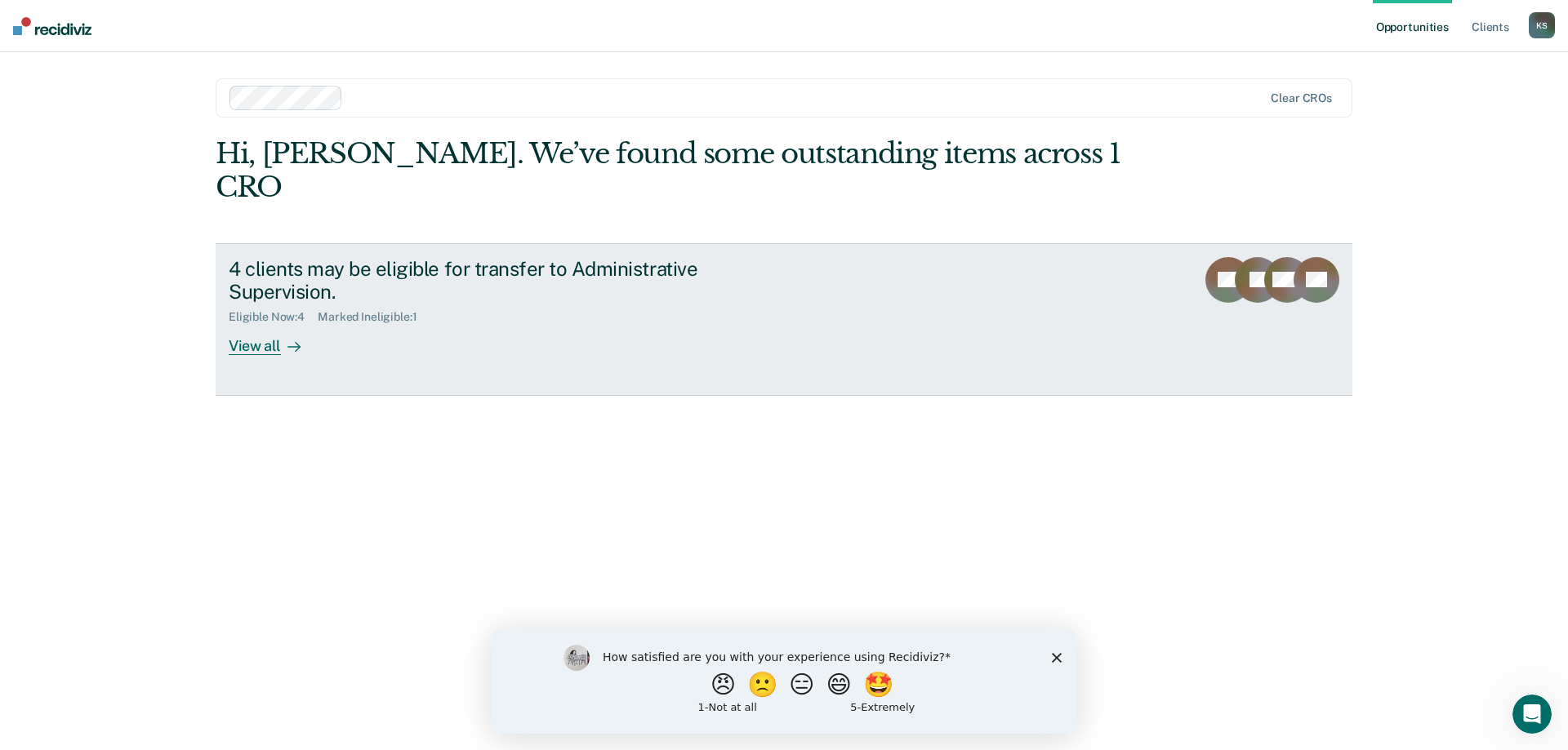
click at [252, 324] on div "View all" at bounding box center [275, 340] width 92 height 32
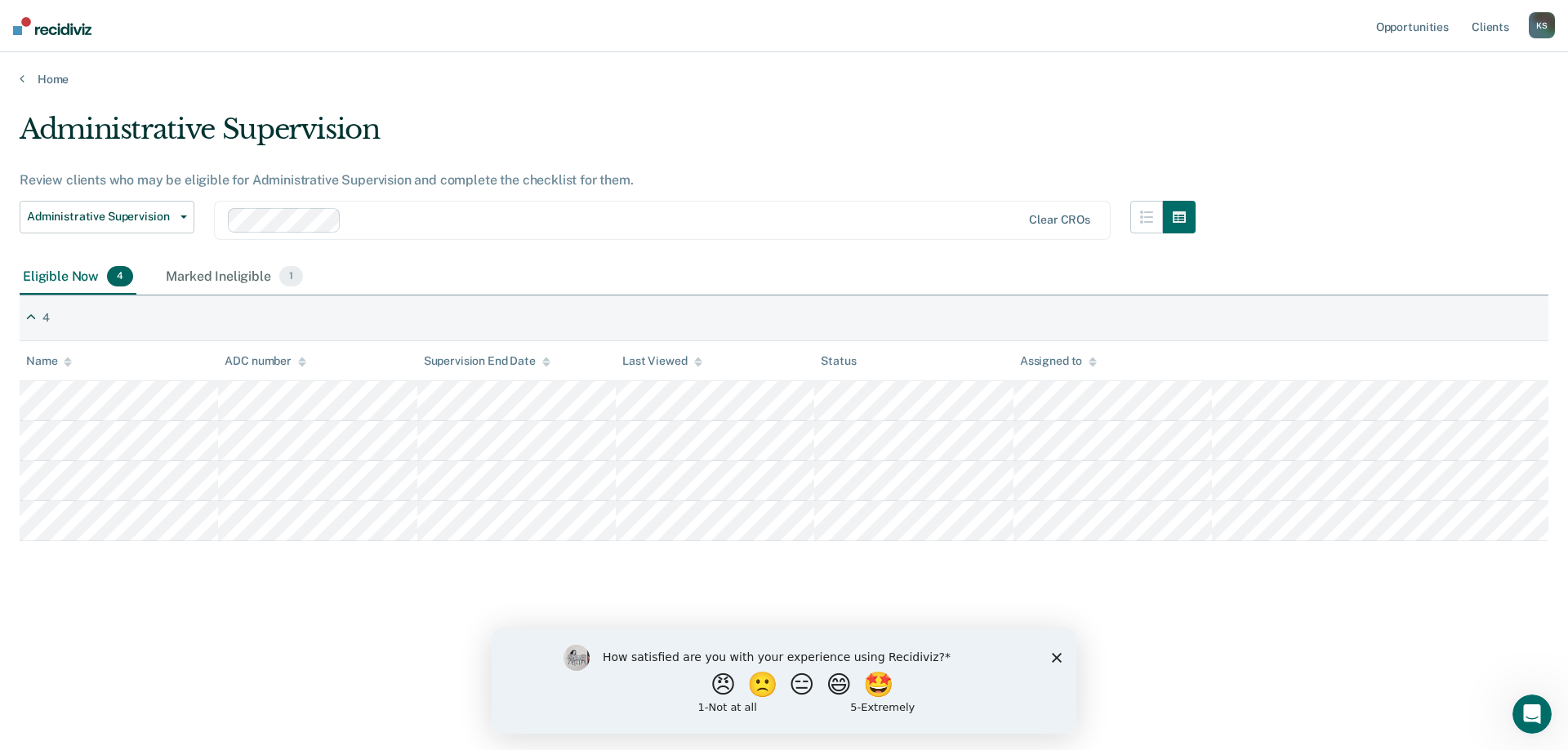
click at [1055, 658] on polygon "Close survey" at bounding box center [1056, 657] width 10 height 10
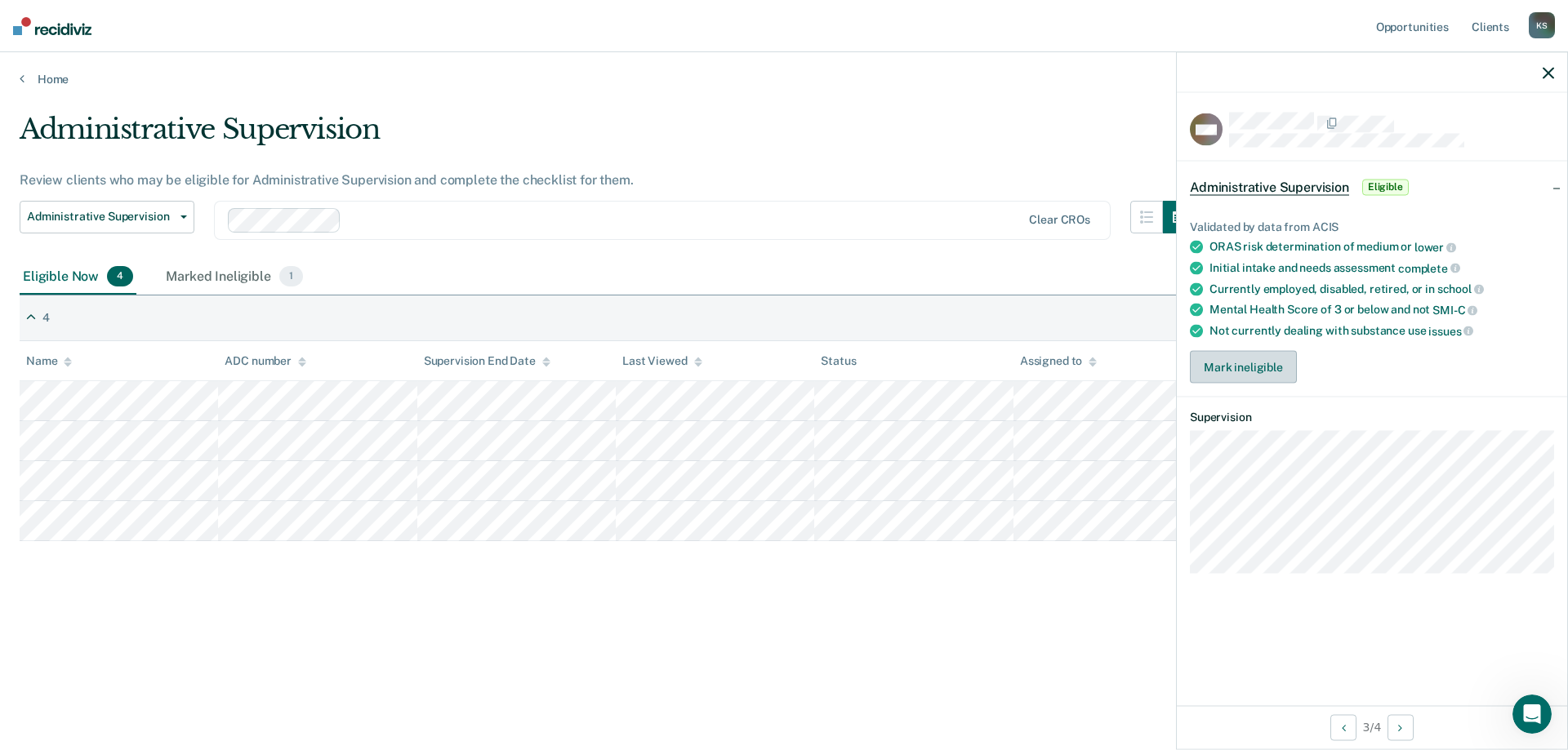
click at [1247, 372] on button "Mark ineligible" at bounding box center [1243, 367] width 107 height 33
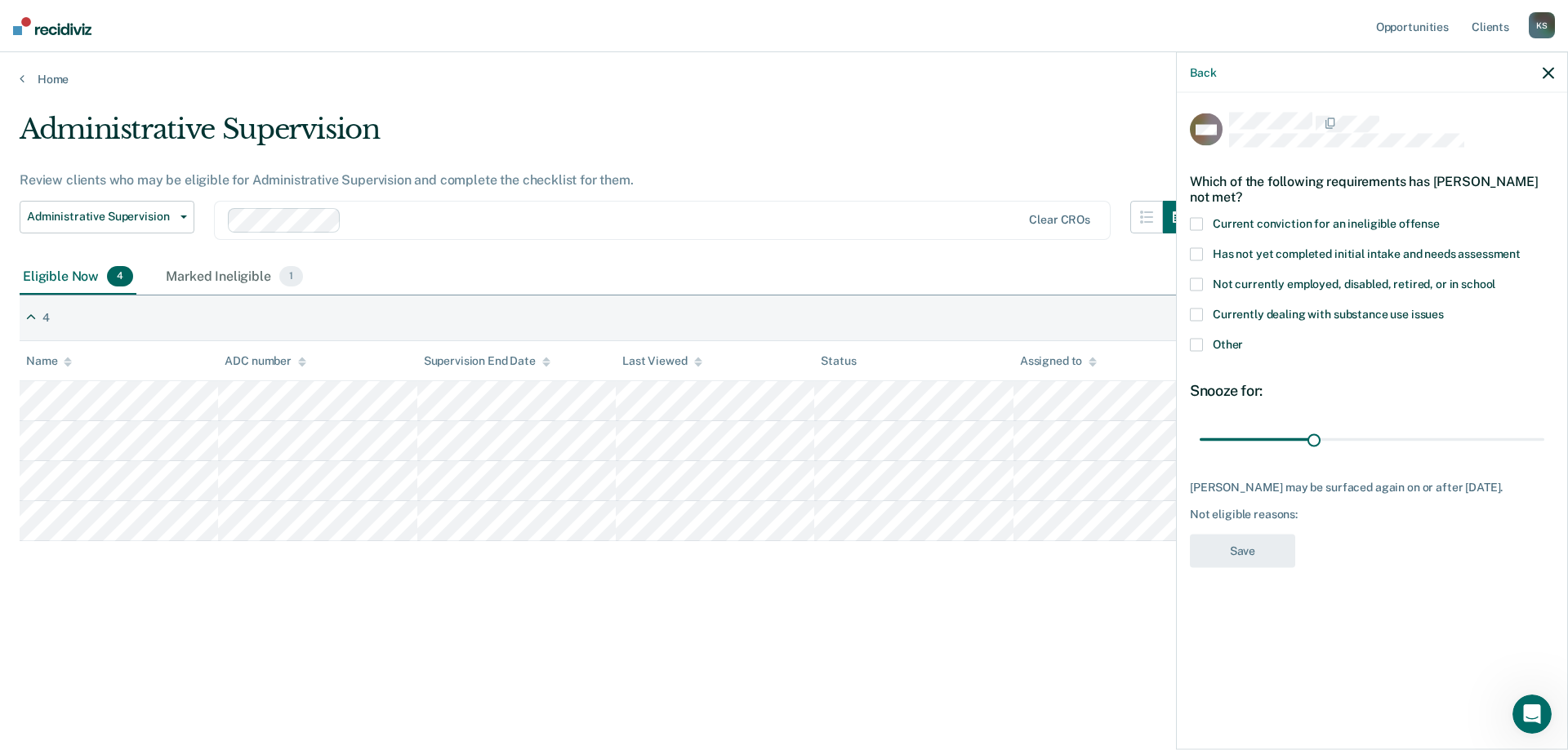
click at [1194, 226] on span at bounding box center [1196, 224] width 13 height 13
click at [1243, 548] on button "Save" at bounding box center [1242, 551] width 105 height 34
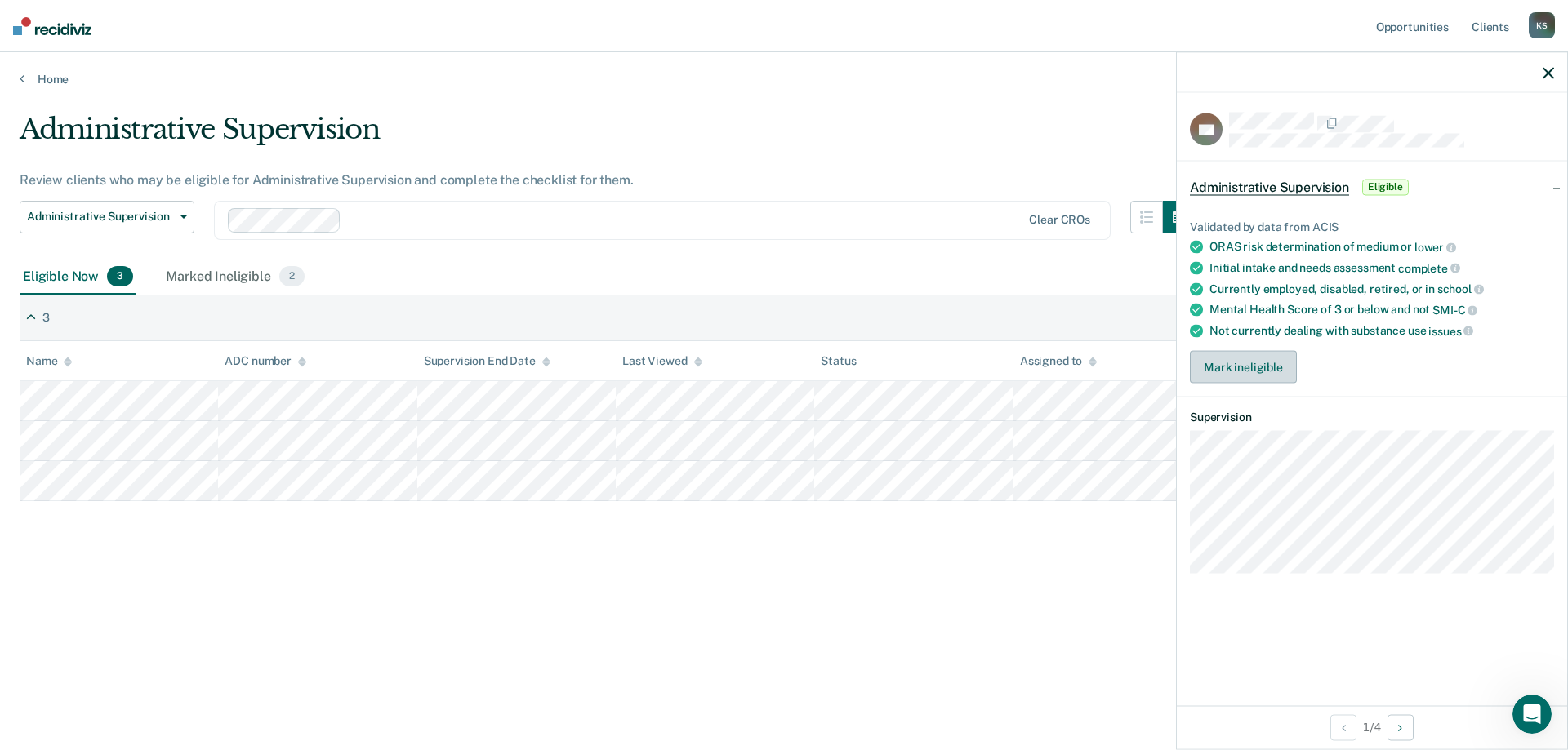
click at [1228, 364] on button "Mark ineligible" at bounding box center [1243, 367] width 107 height 33
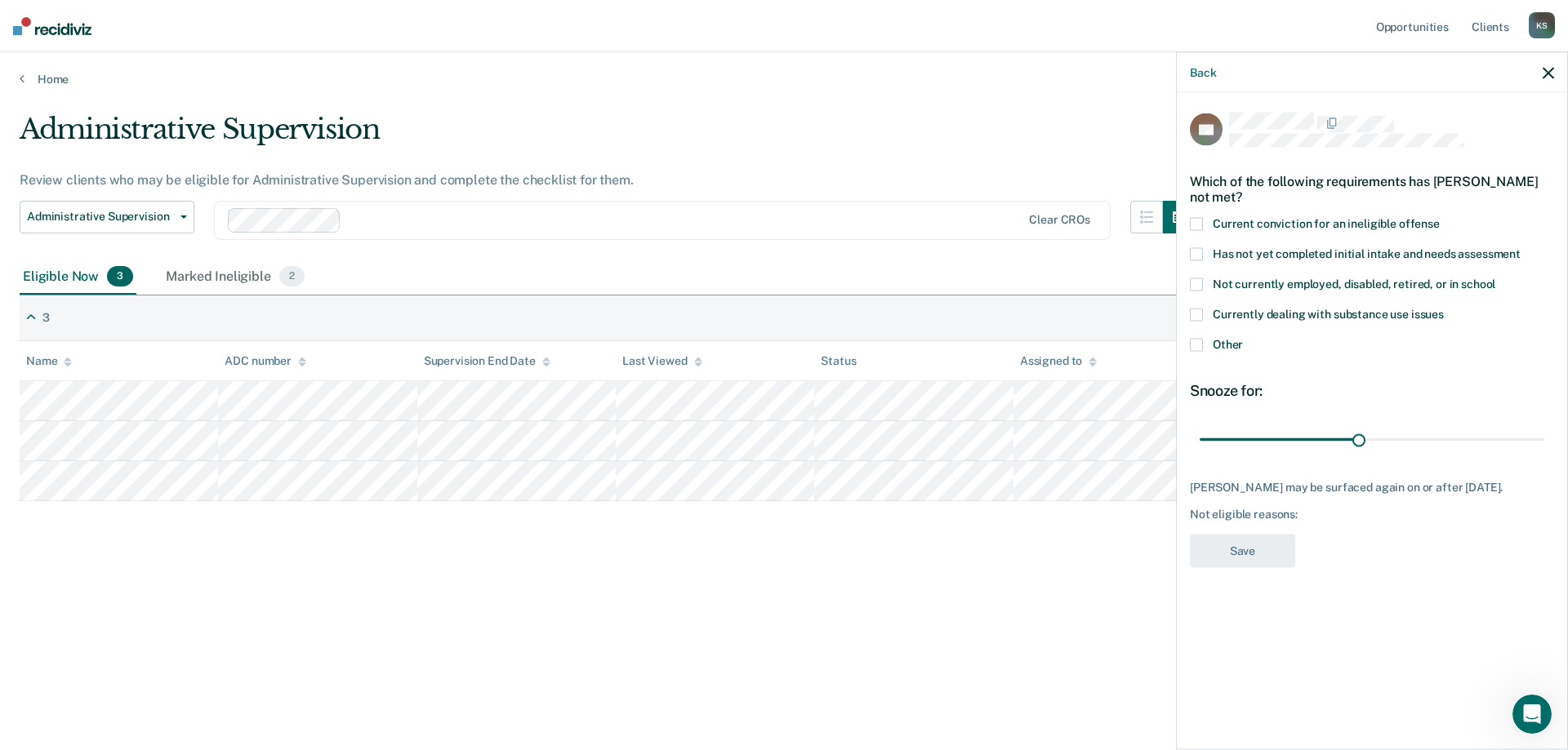
click at [1199, 223] on span at bounding box center [1196, 224] width 13 height 13
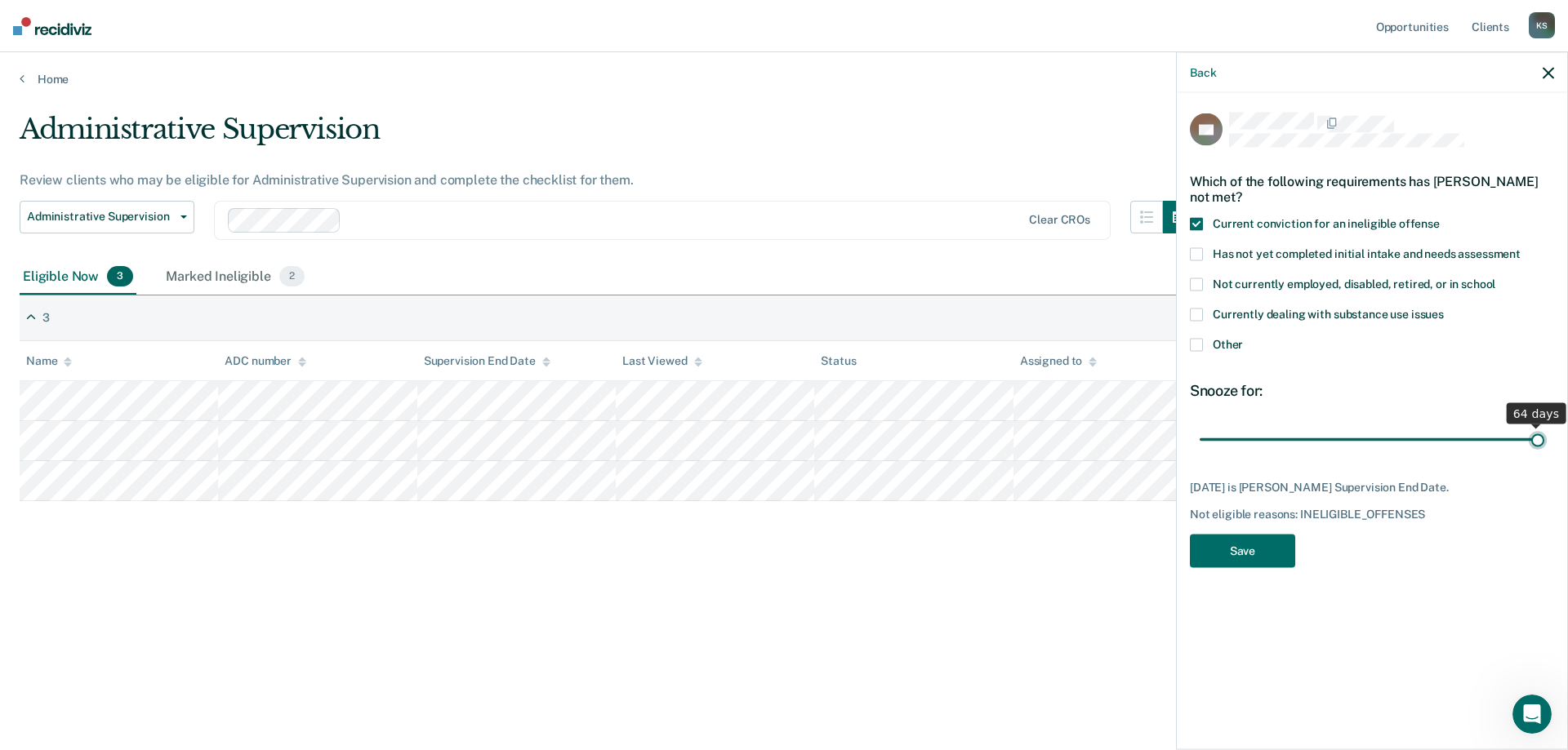
type input "64"
click at [1537, 438] on input "range" at bounding box center [1372, 440] width 344 height 28
drag, startPoint x: 1537, startPoint y: 438, endPoint x: 1552, endPoint y: 440, distance: 15.1
click at [1544, 440] on input "range" at bounding box center [1372, 440] width 344 height 28
drag, startPoint x: 1538, startPoint y: 440, endPoint x: 1555, endPoint y: 440, distance: 17.0
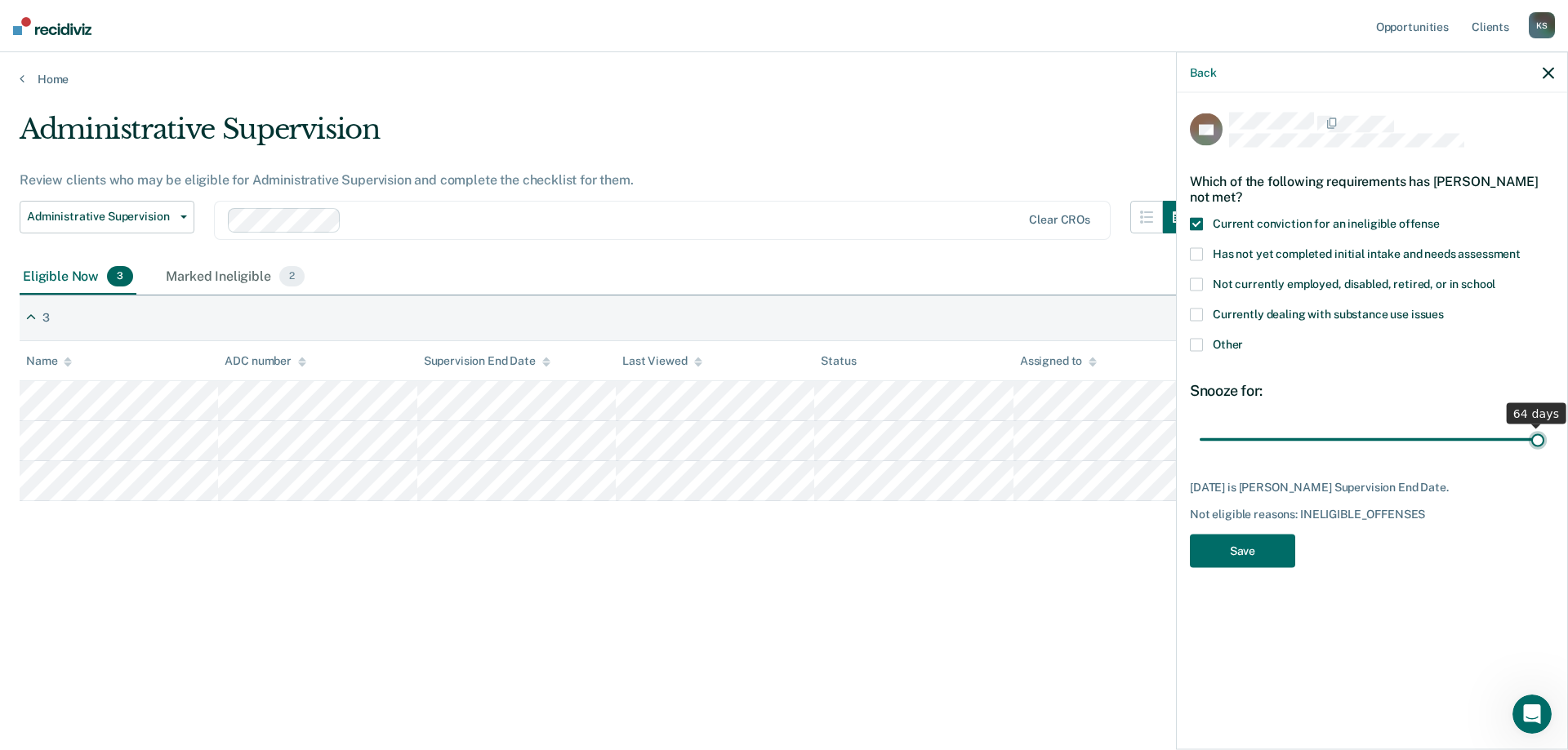
click at [1544, 440] on input "range" at bounding box center [1372, 440] width 344 height 28
click at [1265, 549] on button "Save" at bounding box center [1242, 551] width 105 height 34
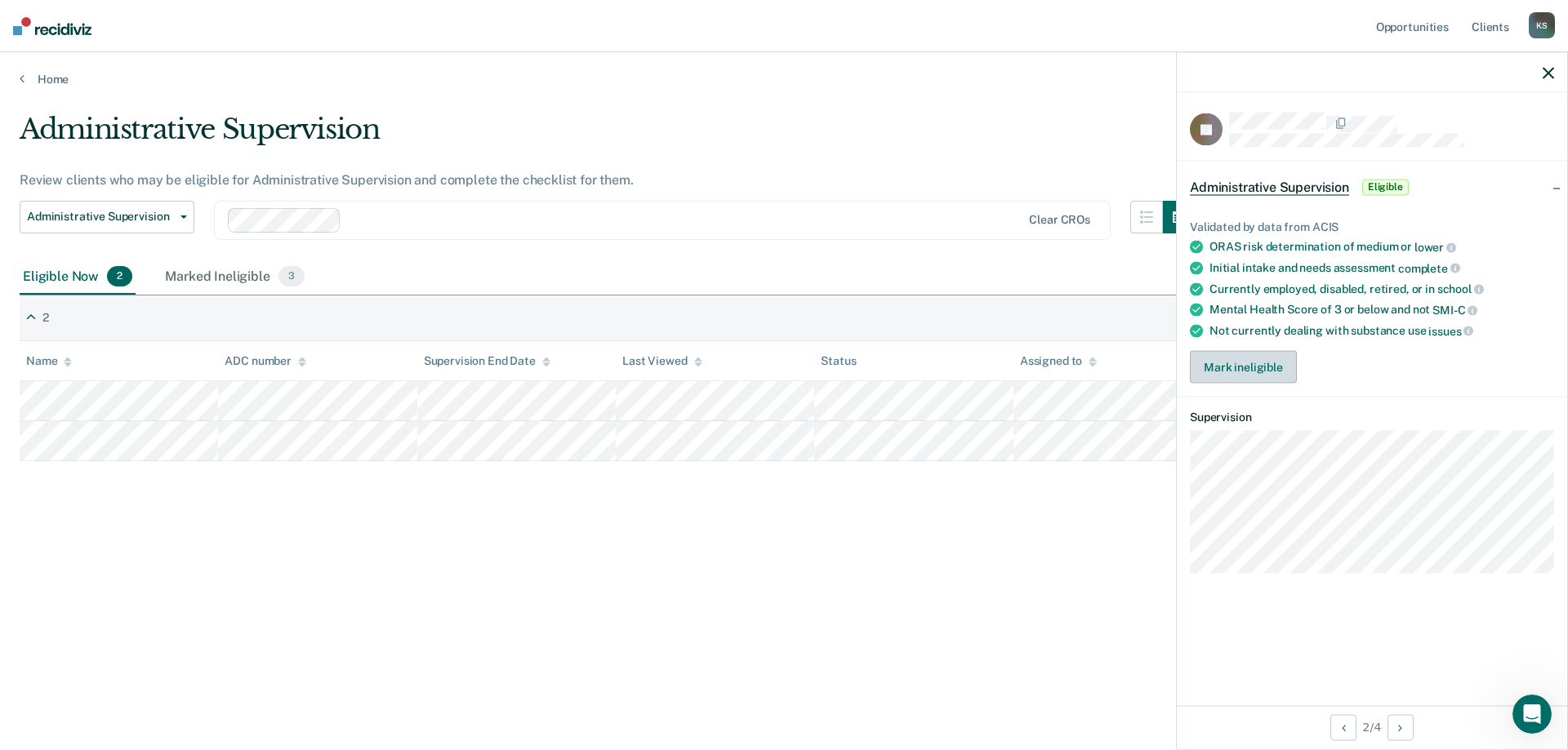
click at [1245, 375] on button "Mark ineligible" at bounding box center [1243, 367] width 107 height 33
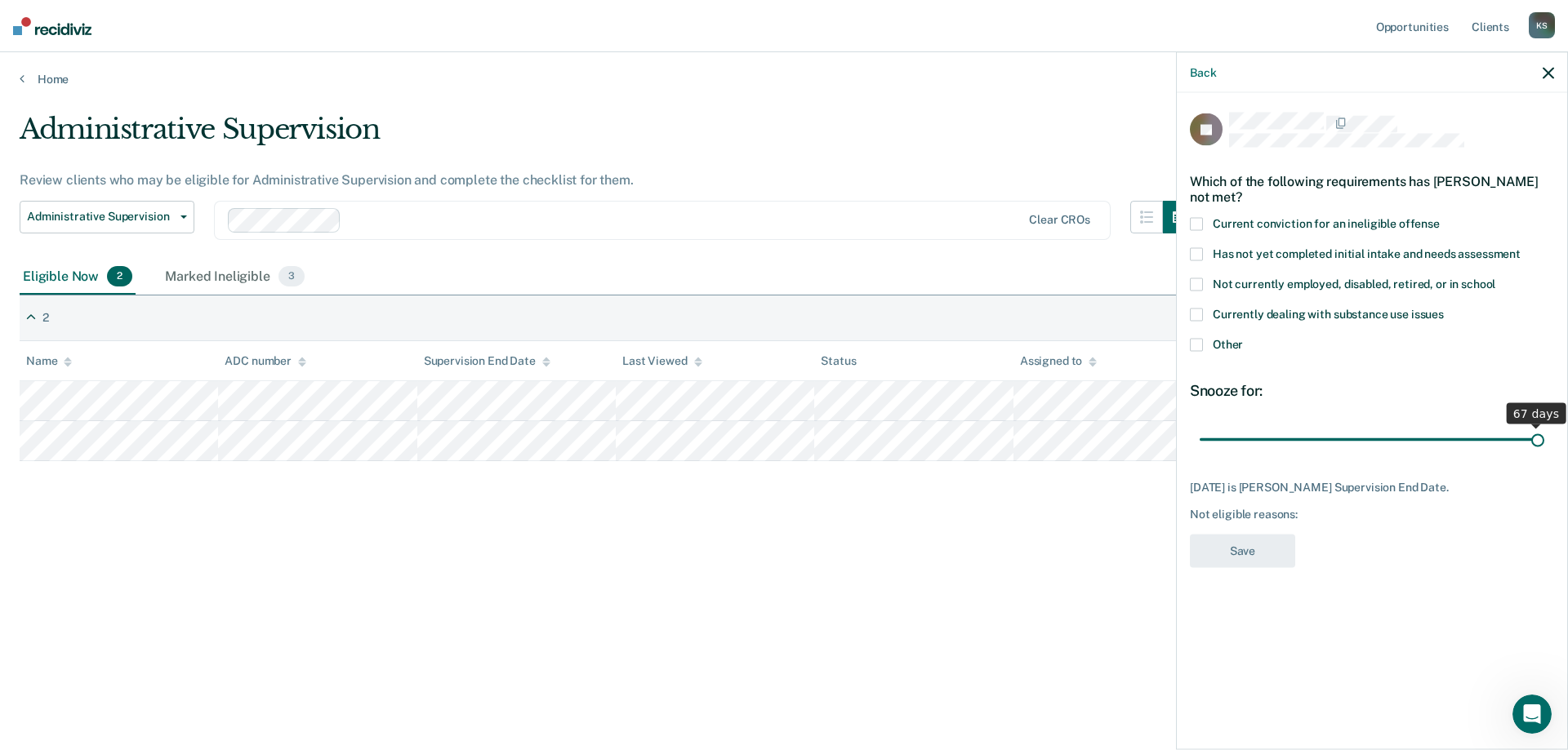
drag, startPoint x: 1532, startPoint y: 438, endPoint x: 1557, endPoint y: 446, distance: 26.2
type input "67"
click at [1544, 446] on input "range" at bounding box center [1372, 440] width 344 height 28
click at [1193, 225] on span at bounding box center [1196, 224] width 13 height 13
click at [1245, 544] on button "Save" at bounding box center [1242, 551] width 105 height 34
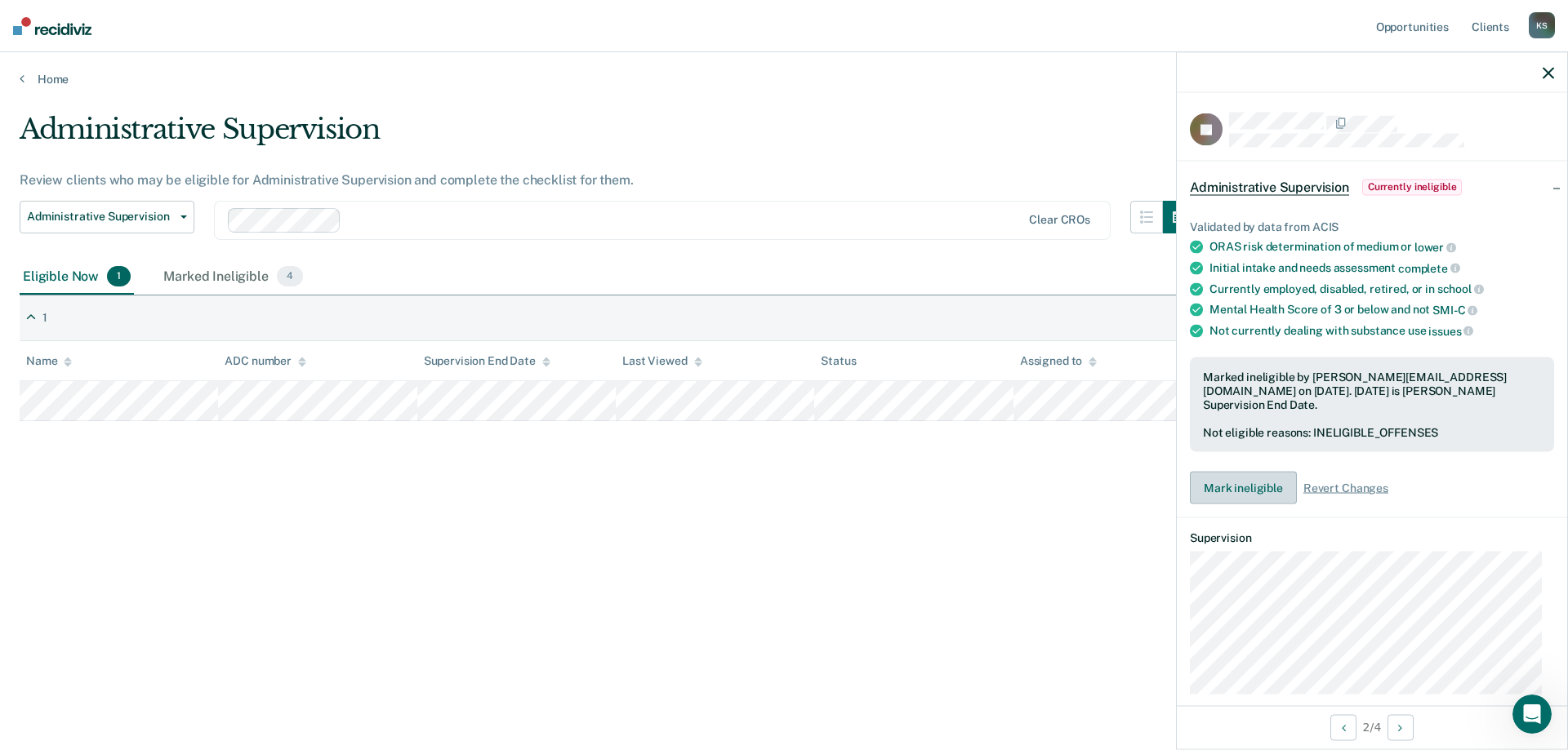
click at [1229, 472] on button "Mark ineligible" at bounding box center [1243, 488] width 107 height 33
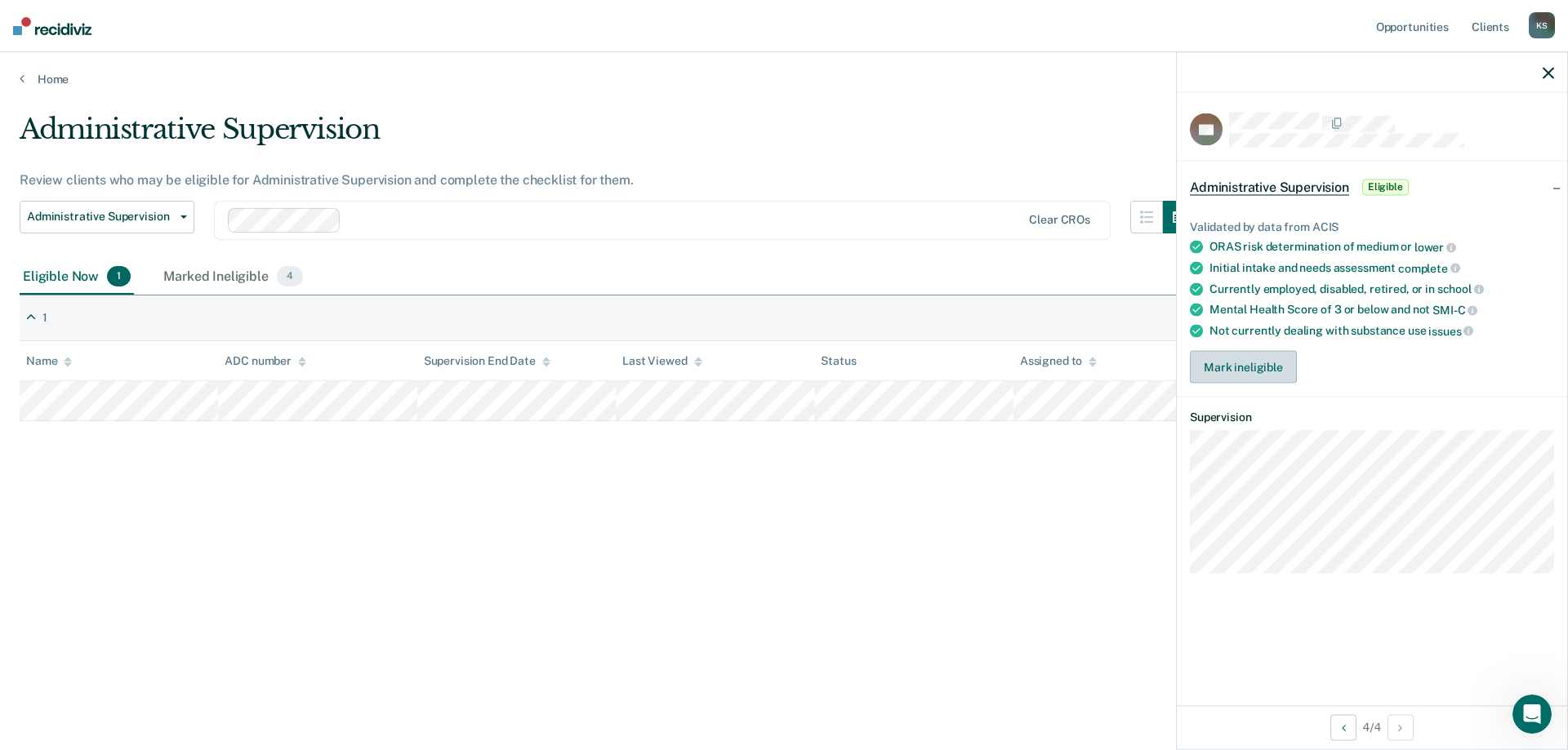
click at [1247, 373] on button "Mark ineligible" at bounding box center [1243, 367] width 107 height 33
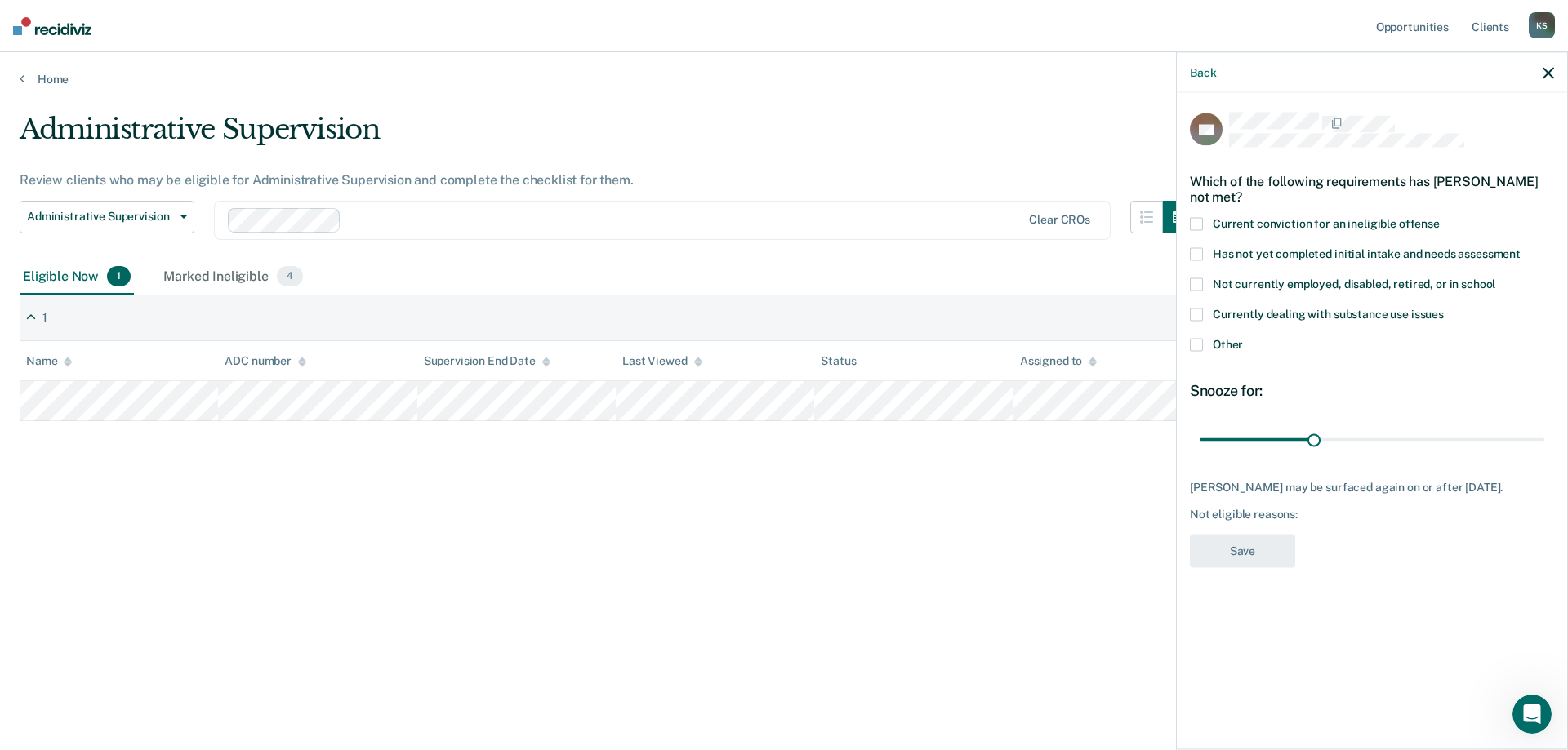
click at [1200, 223] on span at bounding box center [1196, 224] width 13 height 13
click at [1246, 560] on button "Save" at bounding box center [1242, 551] width 105 height 34
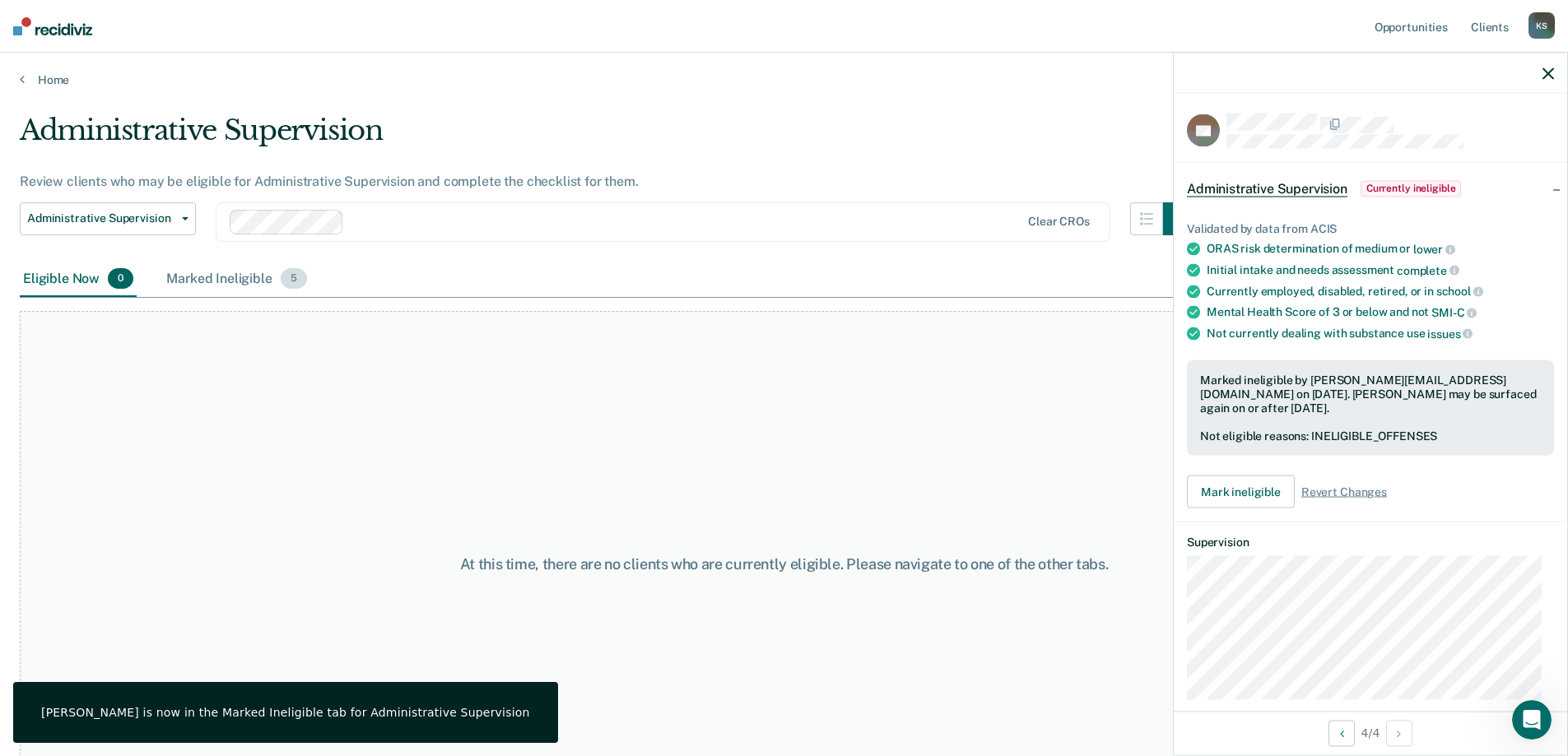
click at [252, 270] on div "Marked Ineligible 5" at bounding box center [237, 280] width 148 height 36
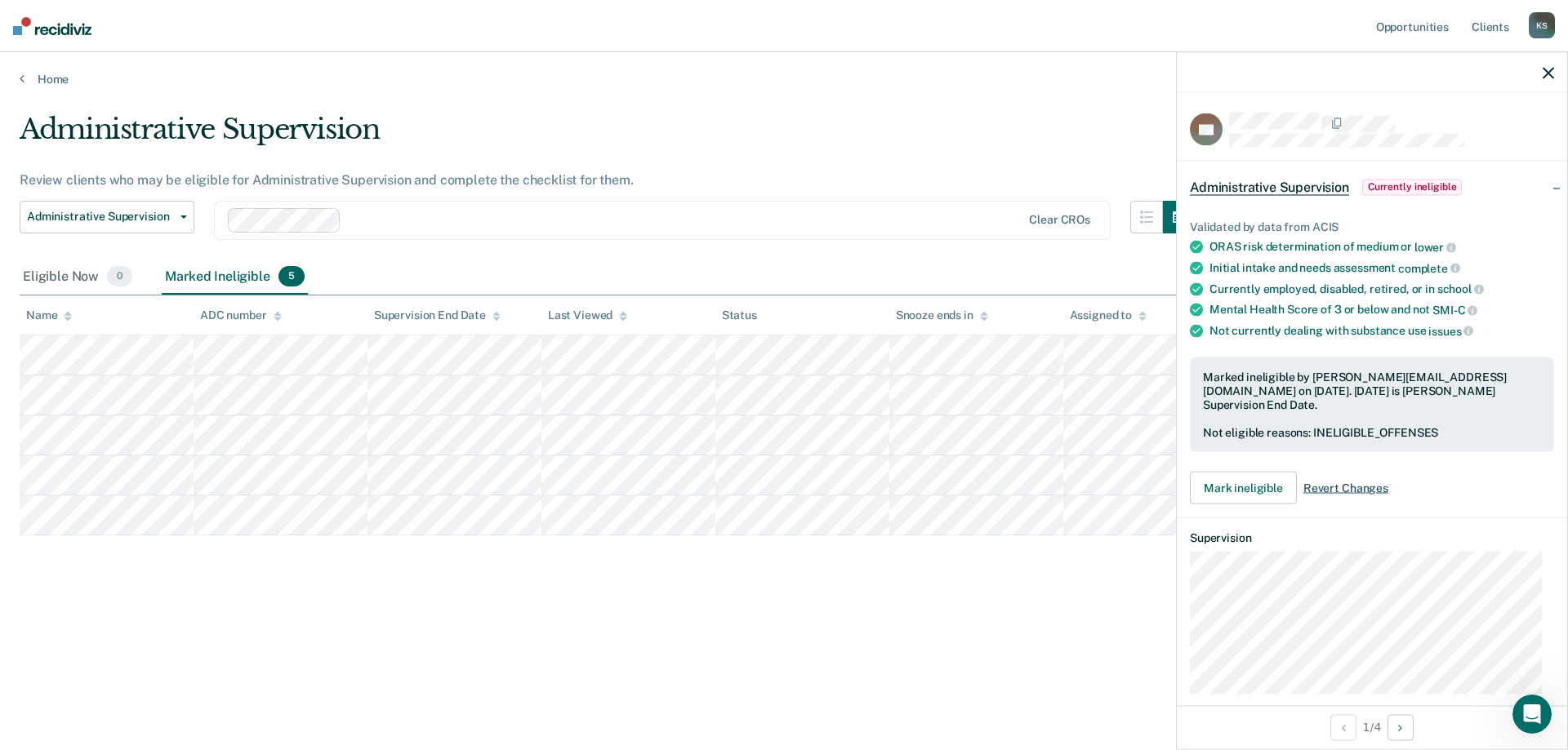
click at [1357, 482] on span "Revert Changes" at bounding box center [1345, 488] width 85 height 14
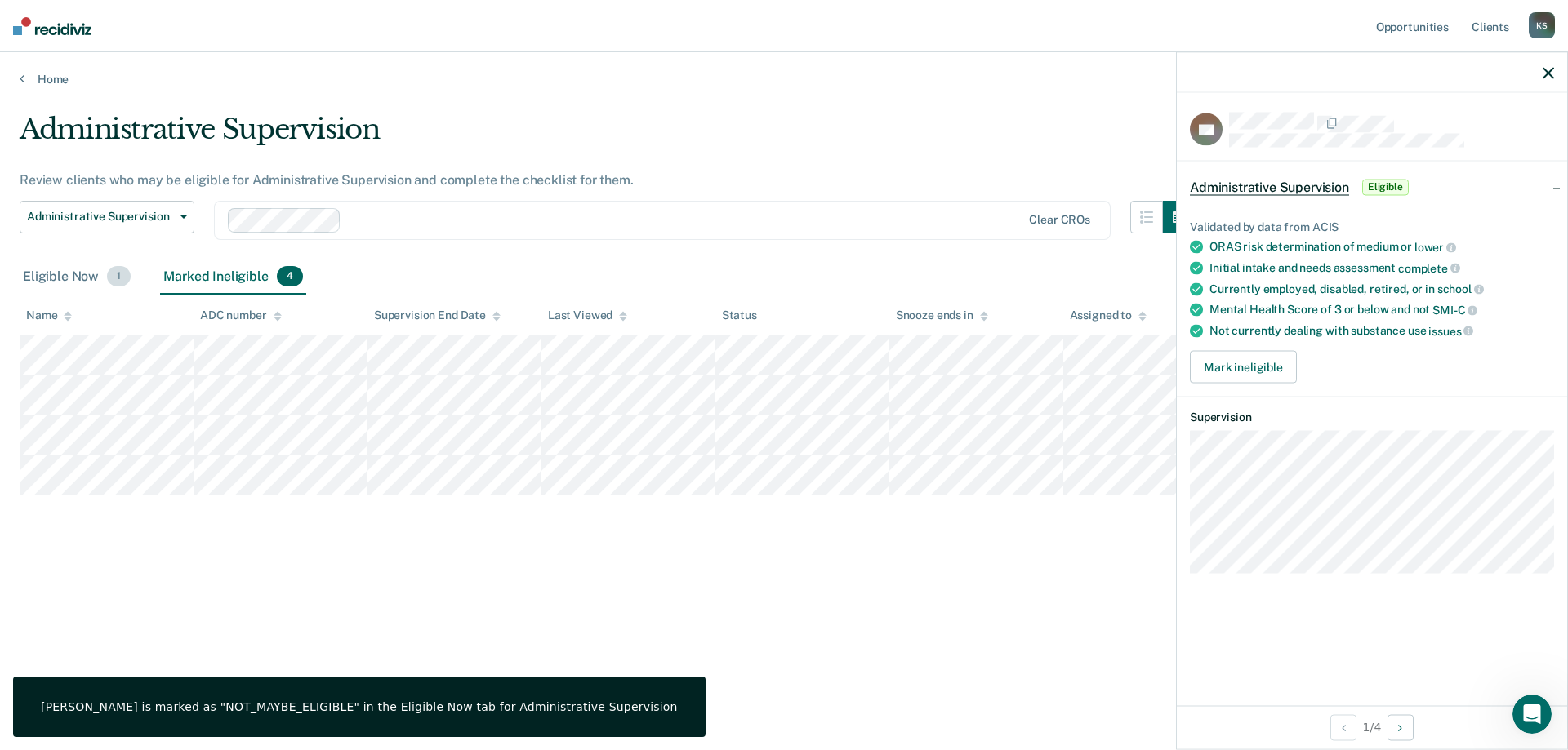
click at [85, 285] on div "Eligible Now 1" at bounding box center [76, 277] width 114 height 36
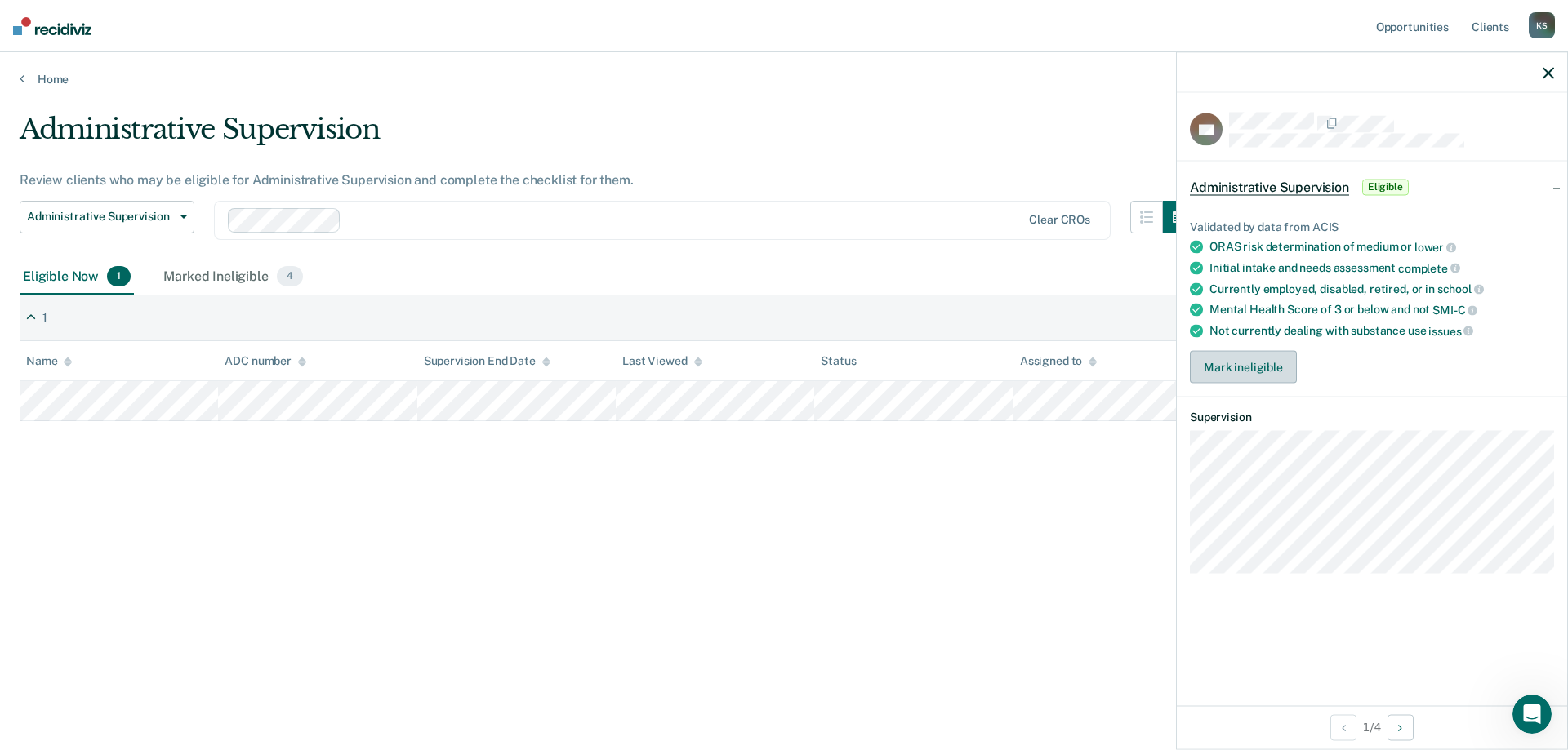
click at [1234, 364] on button "Mark ineligible" at bounding box center [1243, 367] width 107 height 33
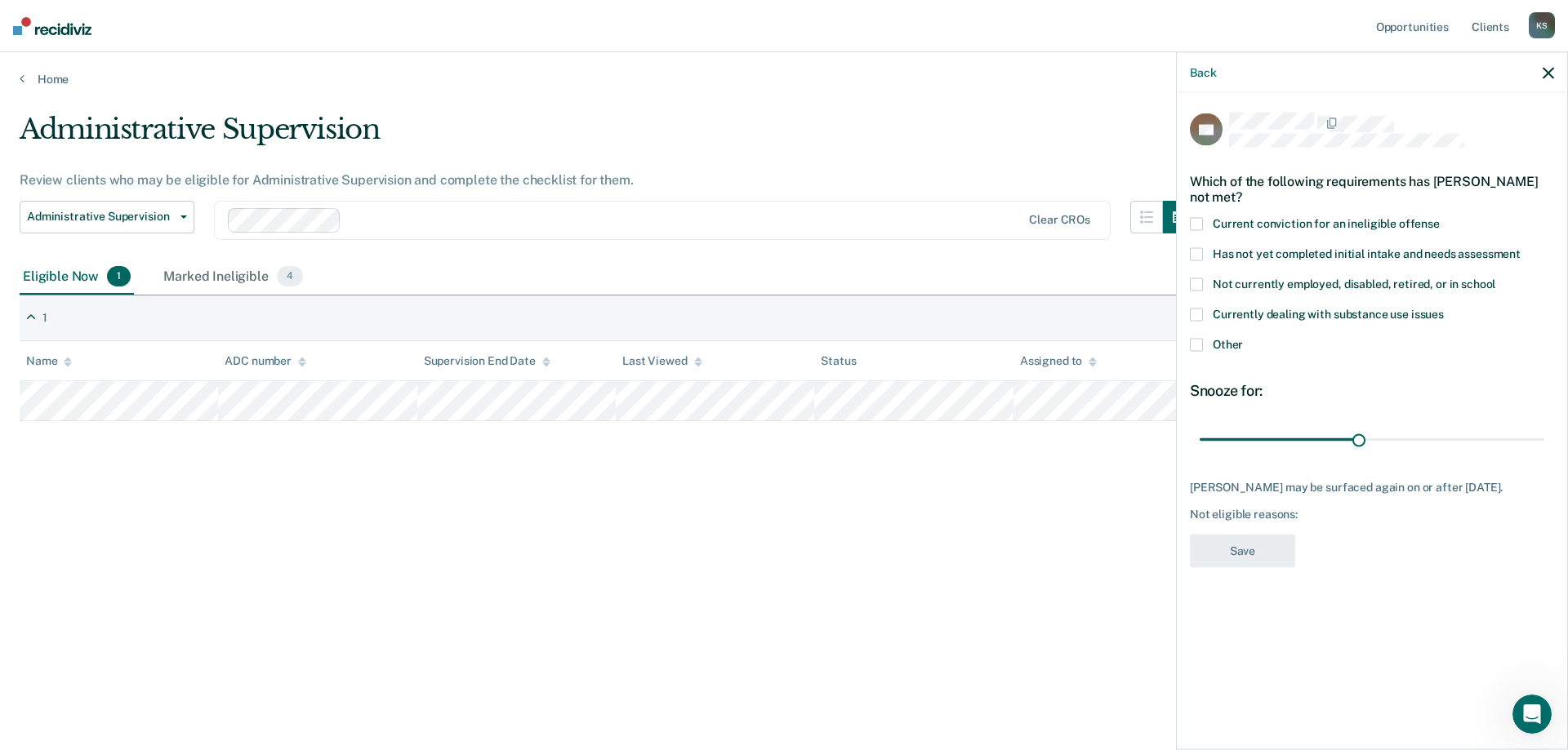
click at [1196, 222] on span at bounding box center [1196, 224] width 13 height 13
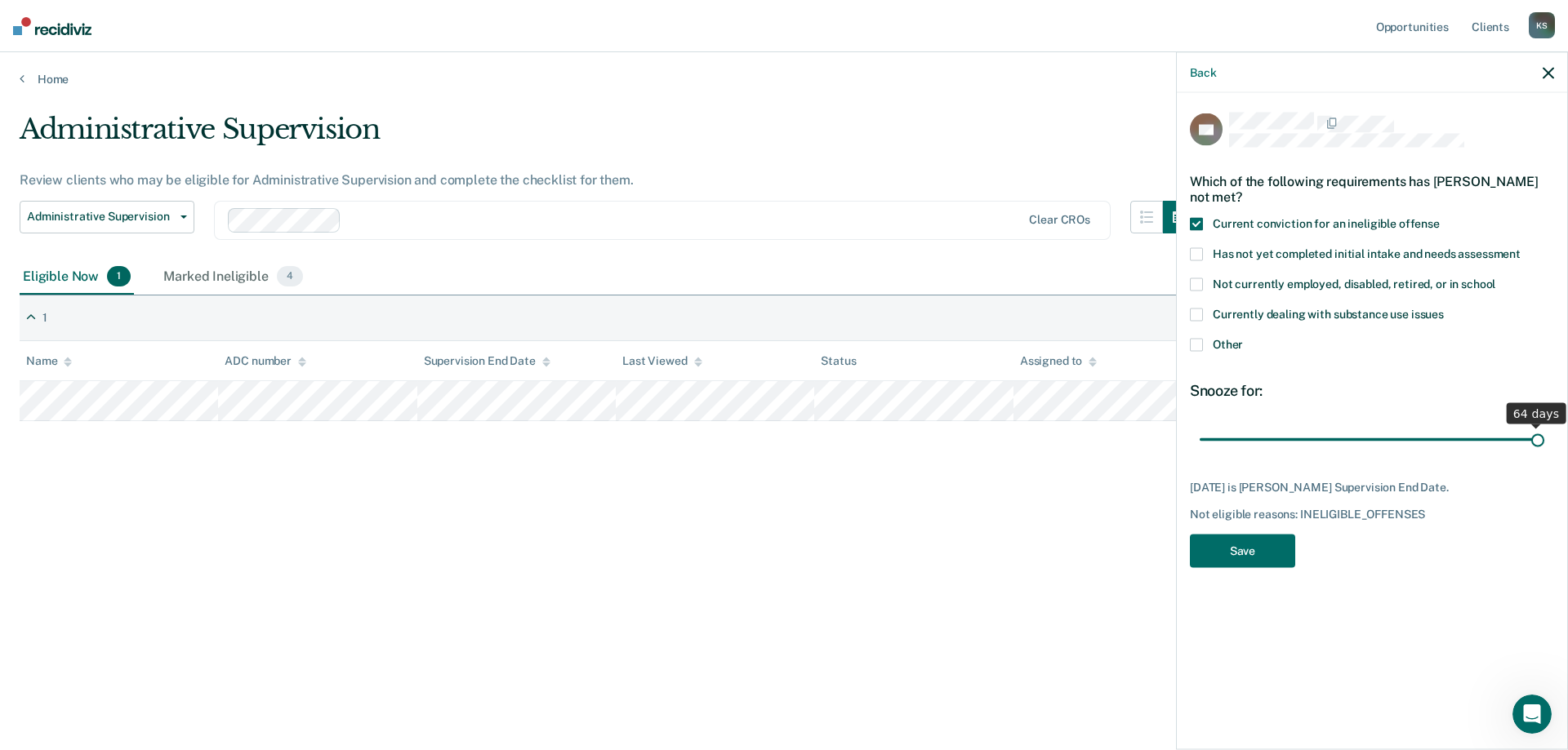
drag, startPoint x: 1359, startPoint y: 437, endPoint x: 1567, endPoint y: 445, distance: 208.2
type input "64"
click at [1544, 445] on input "range" at bounding box center [1372, 440] width 344 height 28
click at [1259, 552] on button "Save" at bounding box center [1242, 551] width 105 height 34
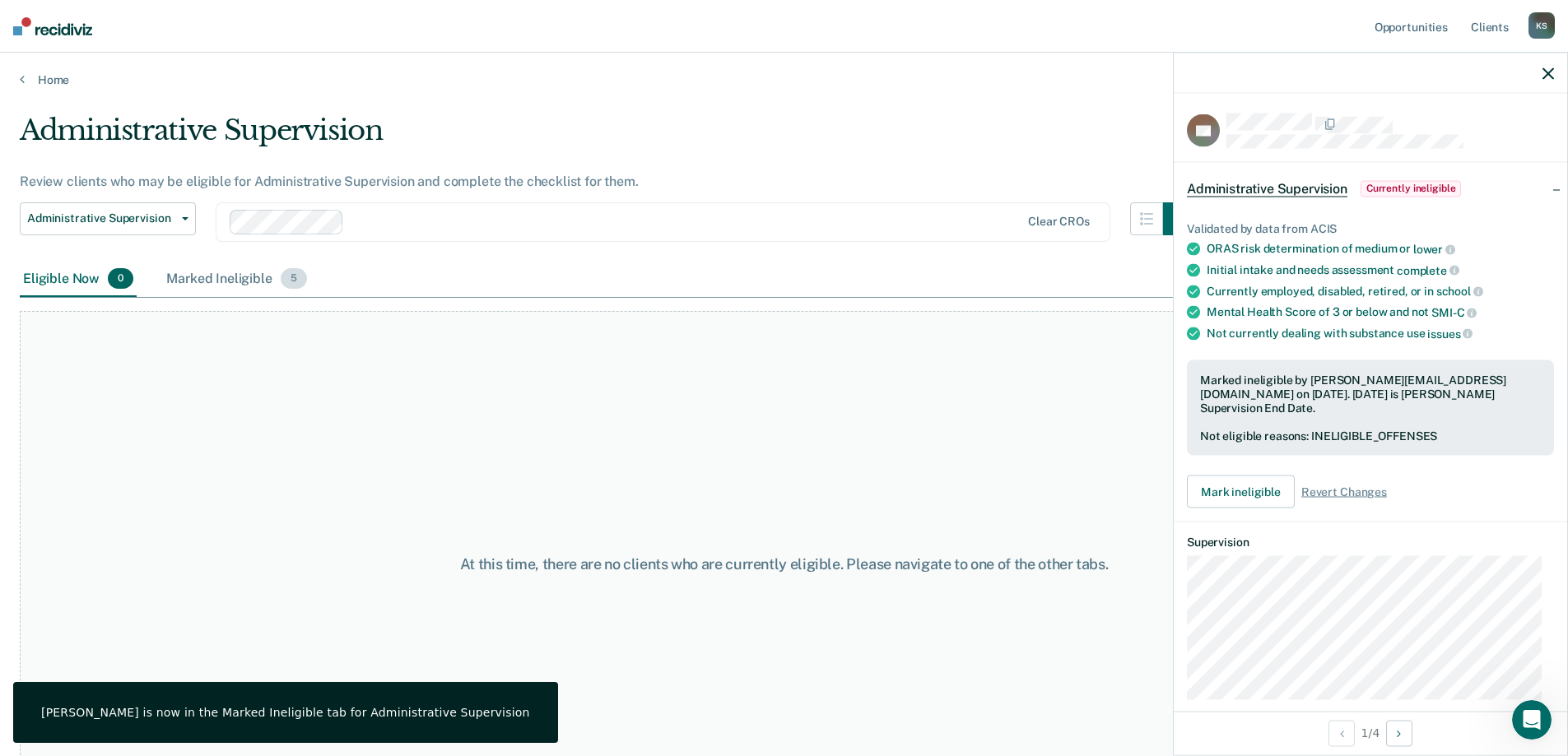
click at [214, 284] on div "Marked Ineligible 5" at bounding box center [237, 280] width 148 height 36
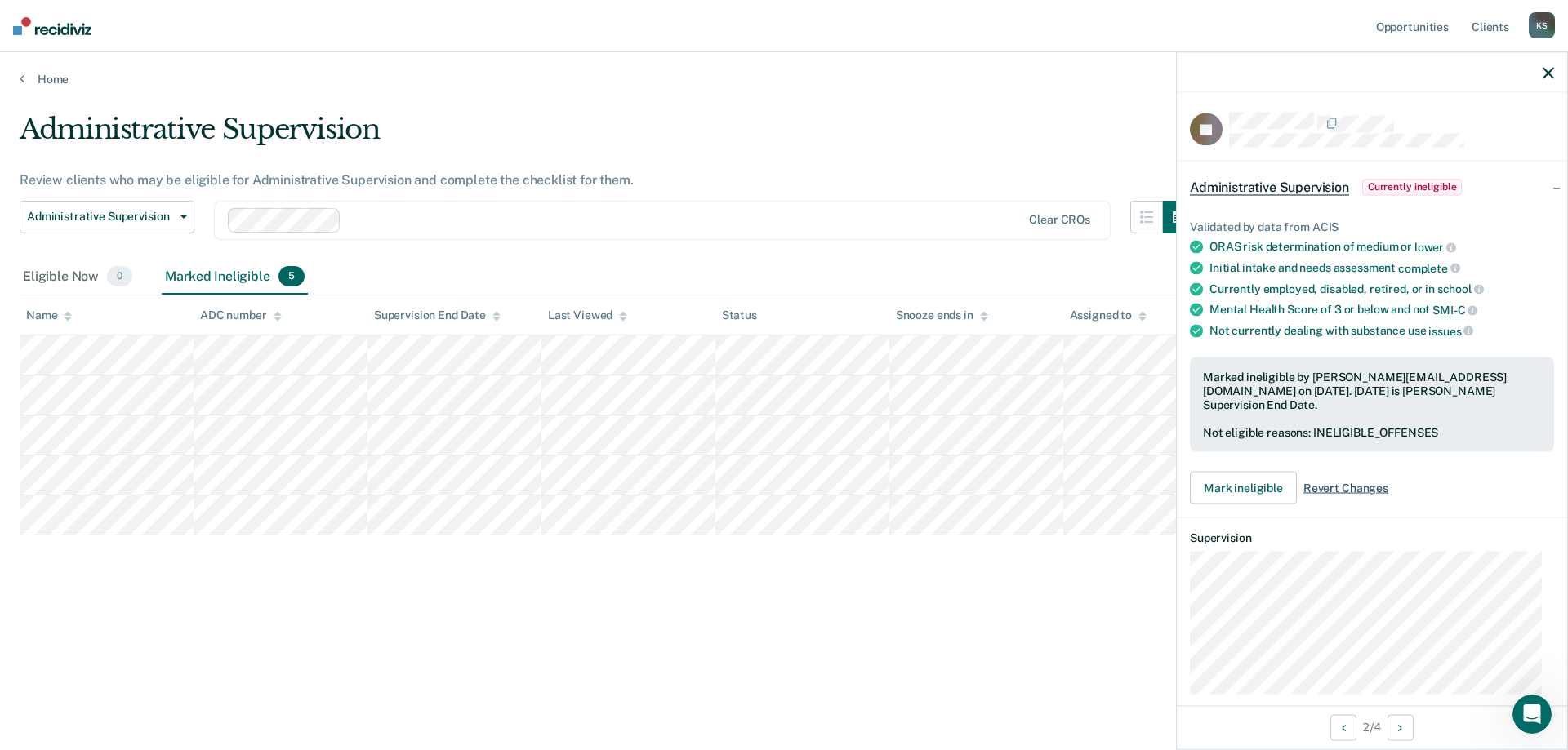
click at [1335, 482] on span "Revert Changes" at bounding box center [1345, 488] width 85 height 14
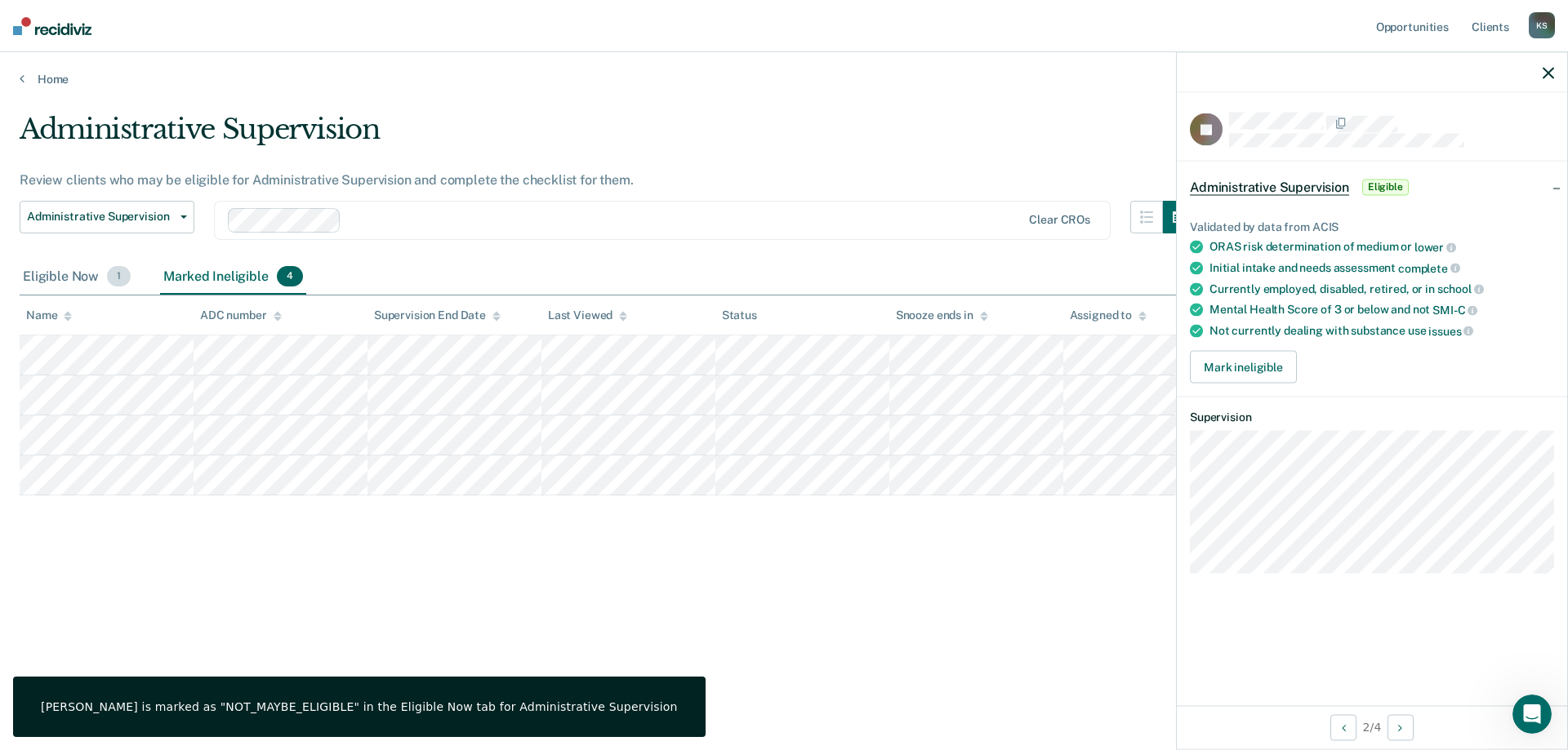
click at [60, 286] on div "Eligible Now 1" at bounding box center [76, 277] width 114 height 36
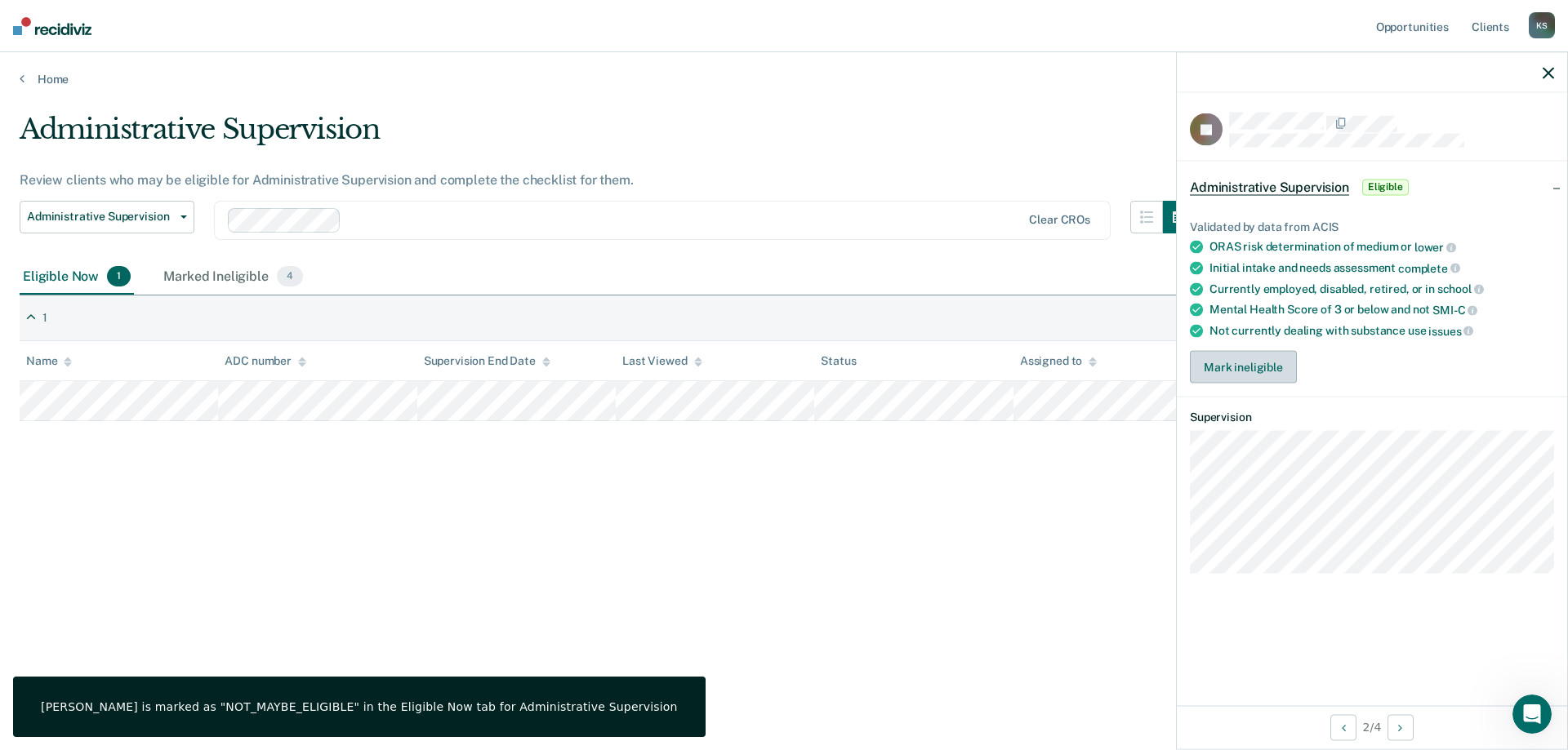
click at [1256, 371] on button "Mark ineligible" at bounding box center [1243, 367] width 107 height 33
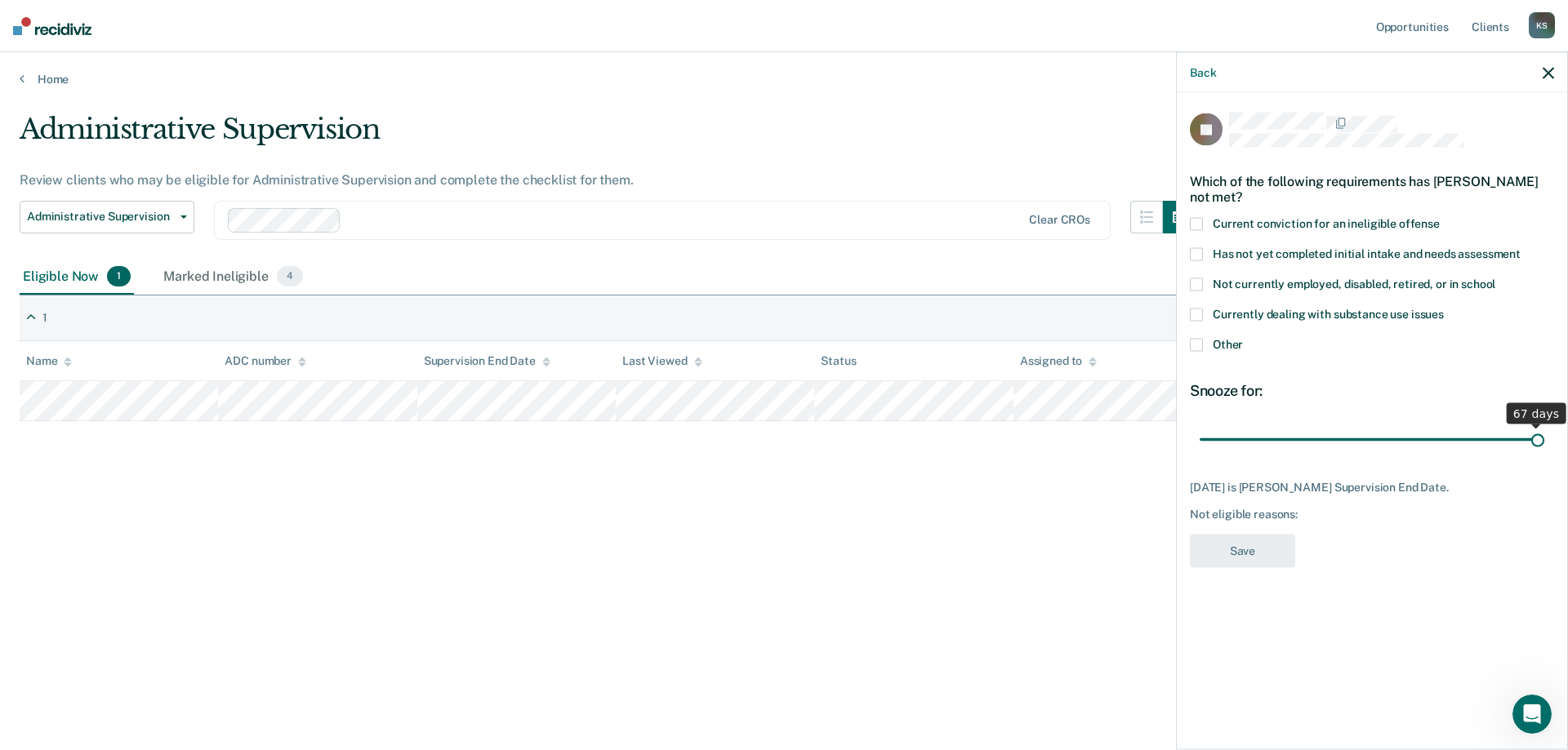
drag, startPoint x: 1350, startPoint y: 442, endPoint x: 1567, endPoint y: 464, distance: 218.1
type input "67"
click at [1544, 454] on input "range" at bounding box center [1372, 440] width 344 height 28
click at [1199, 222] on span at bounding box center [1196, 224] width 13 height 13
click at [1247, 552] on button "Save" at bounding box center [1242, 551] width 105 height 34
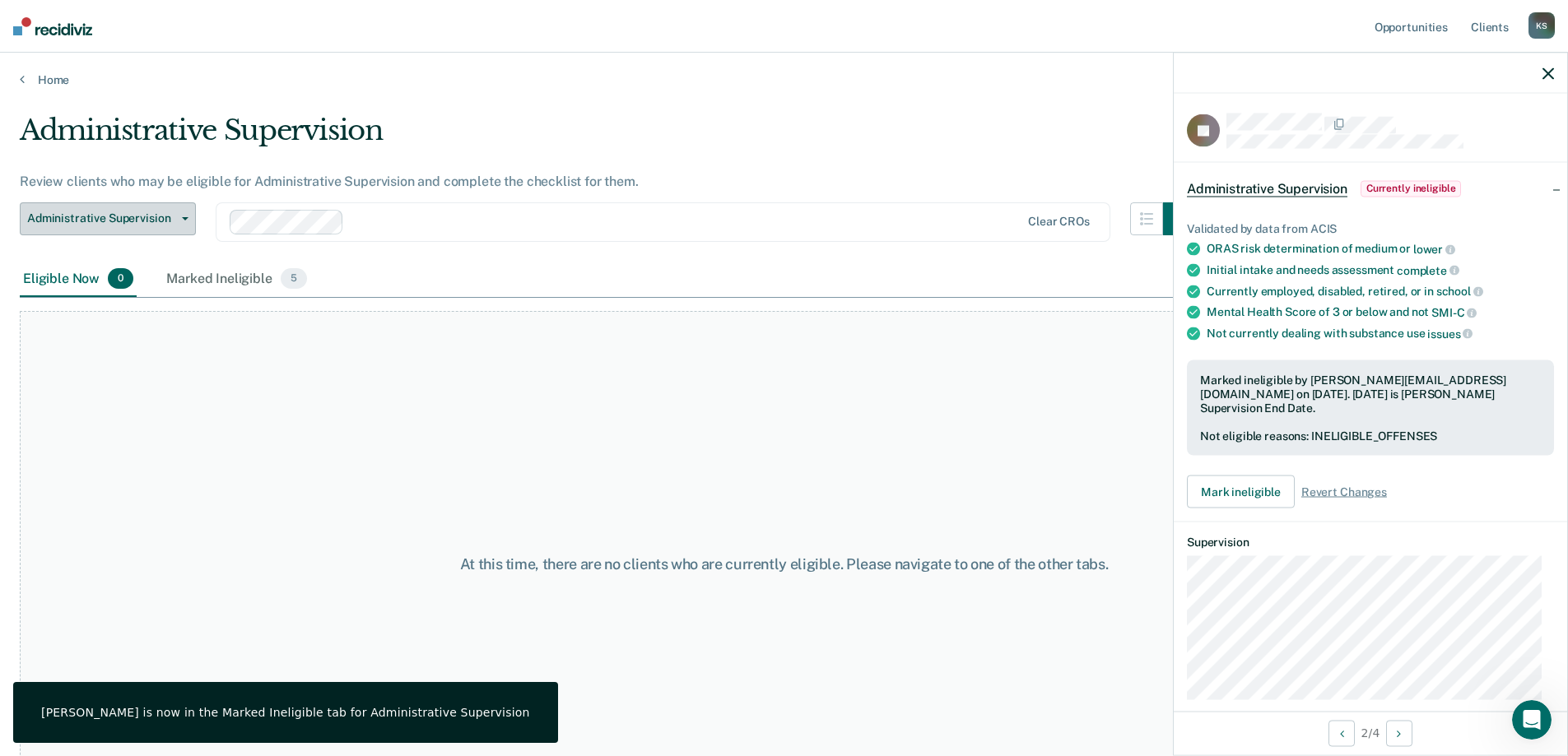
click at [85, 219] on span "Administrative Supervision" at bounding box center [101, 218] width 148 height 14
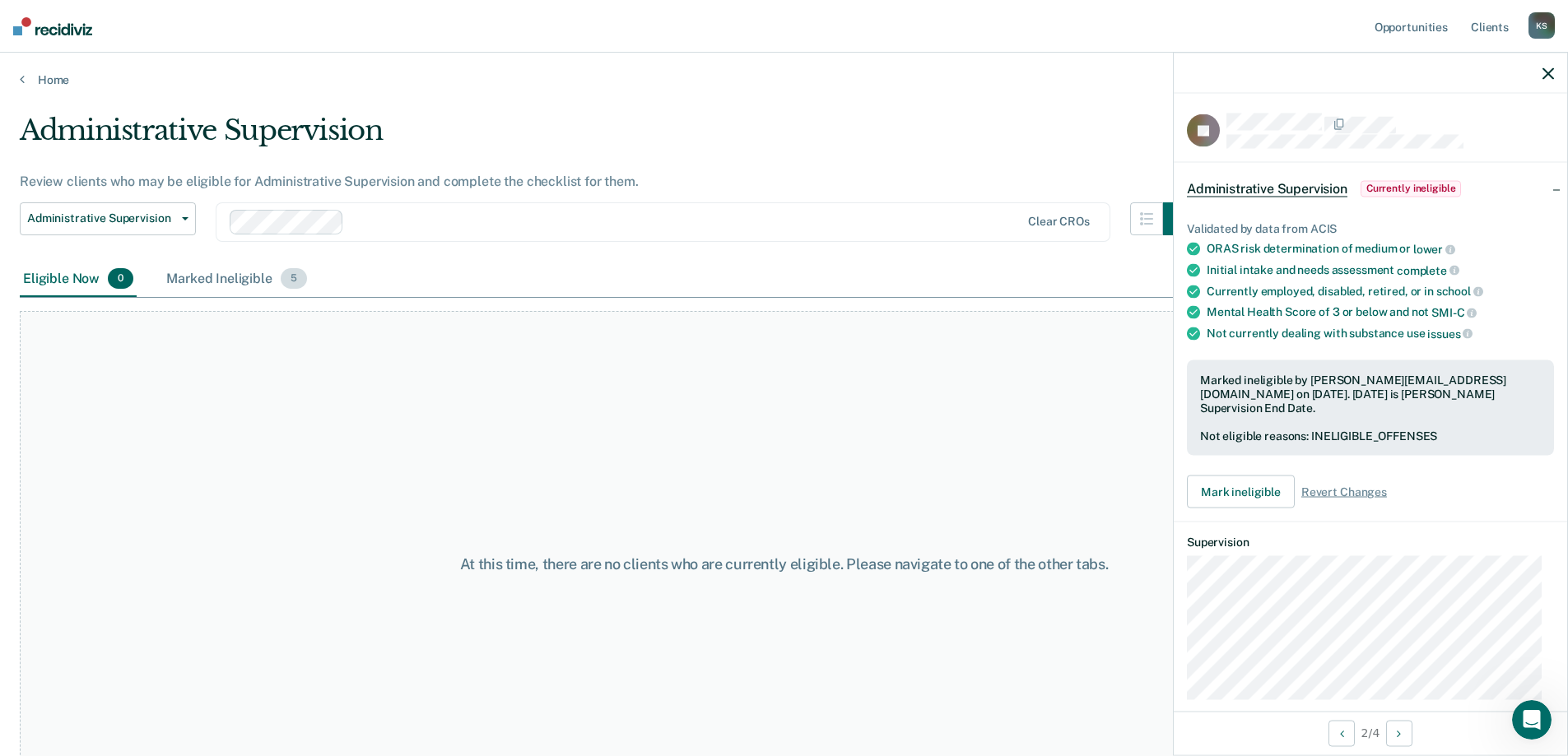
click at [223, 274] on div "Marked Ineligible 5" at bounding box center [237, 280] width 148 height 36
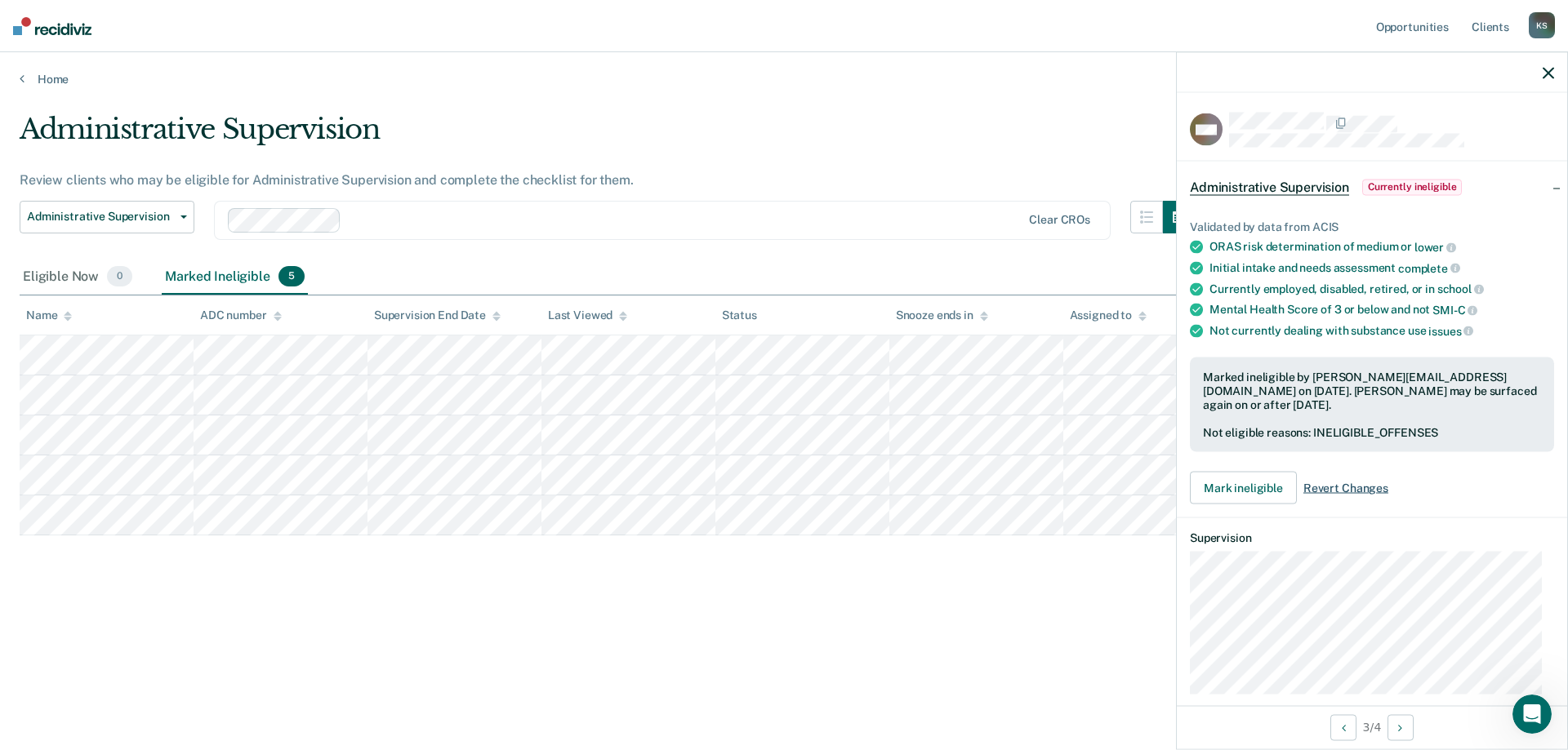
click at [1351, 488] on span "Revert Changes" at bounding box center [1345, 488] width 85 height 14
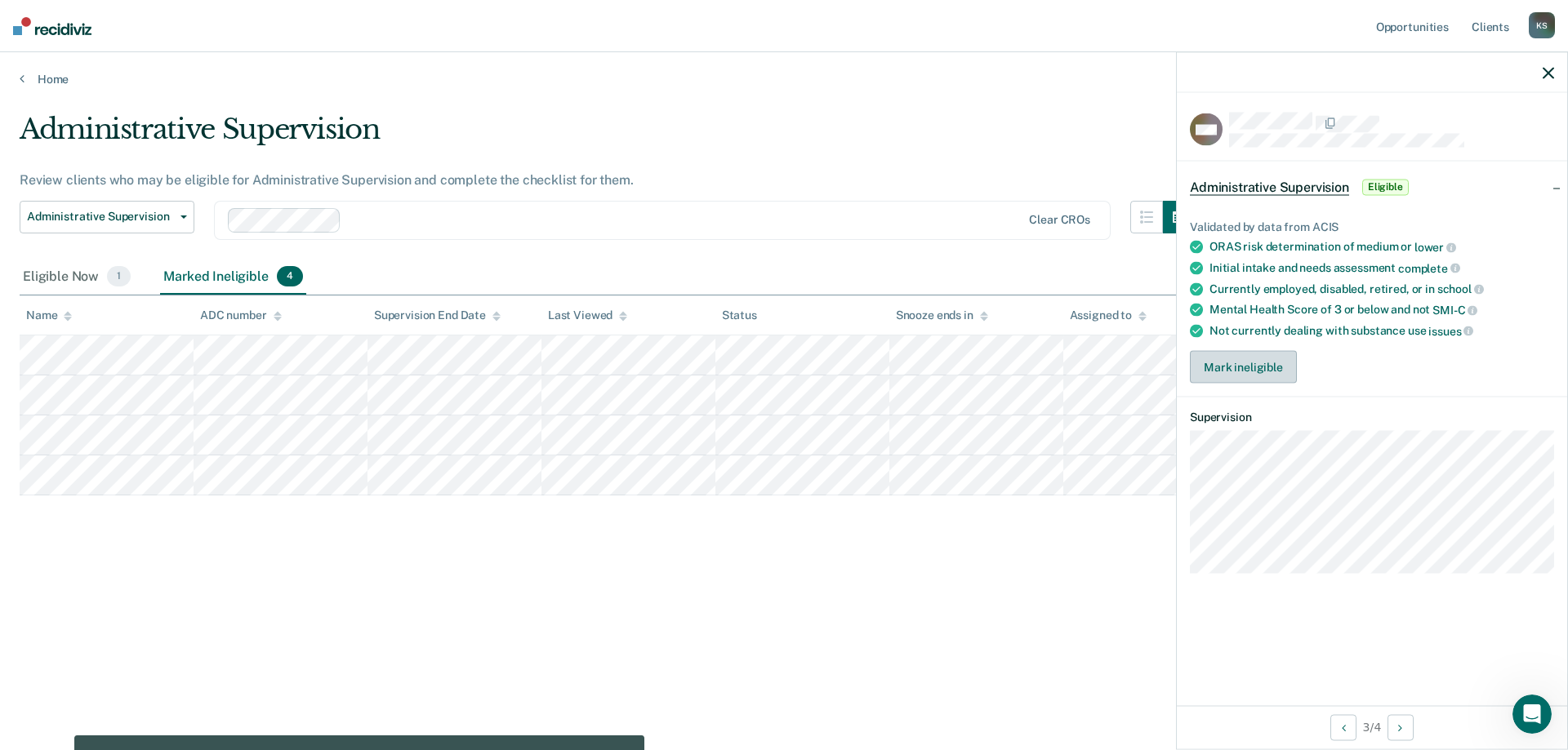
click at [1247, 379] on button "Mark ineligible" at bounding box center [1243, 367] width 107 height 33
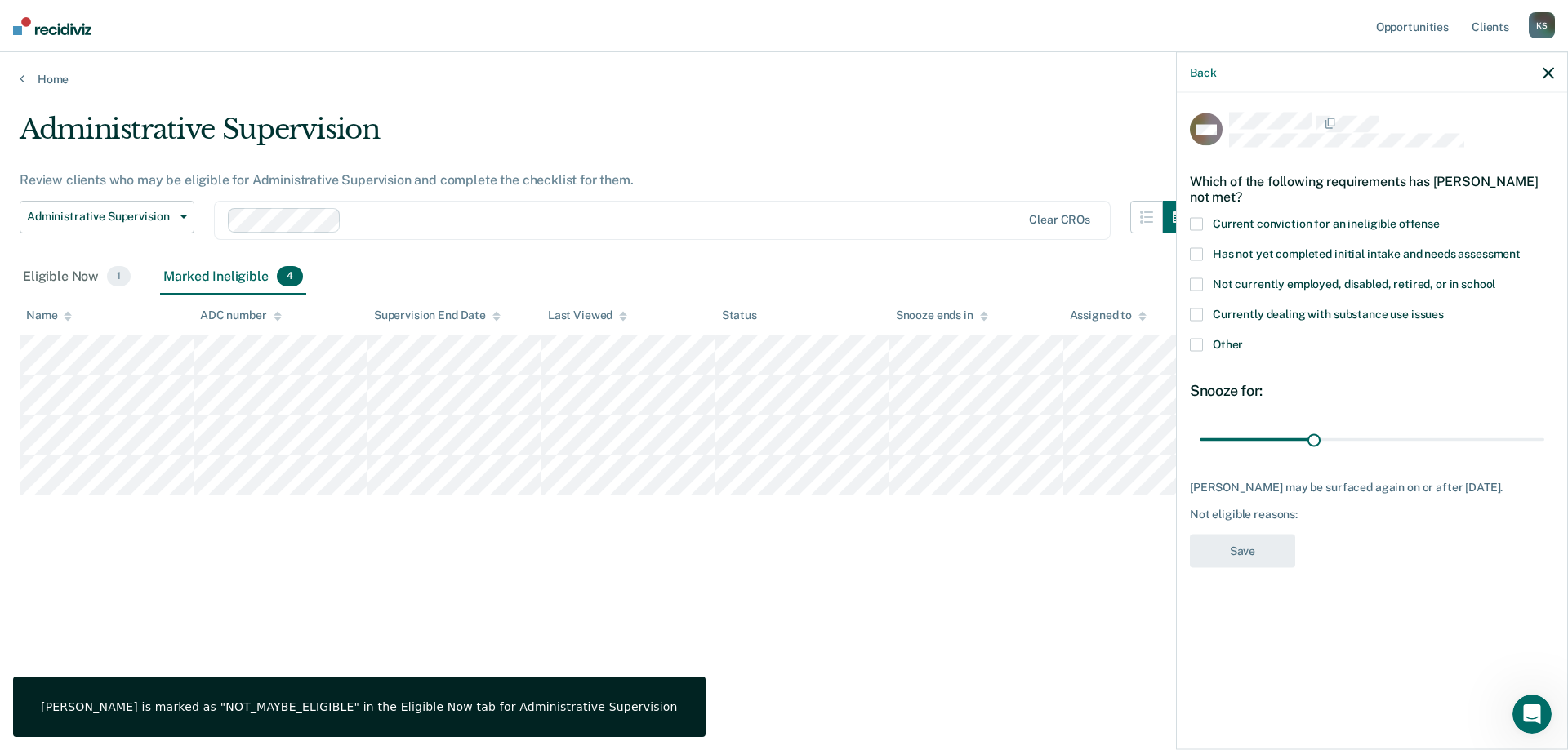
click at [1193, 223] on span at bounding box center [1196, 224] width 13 height 13
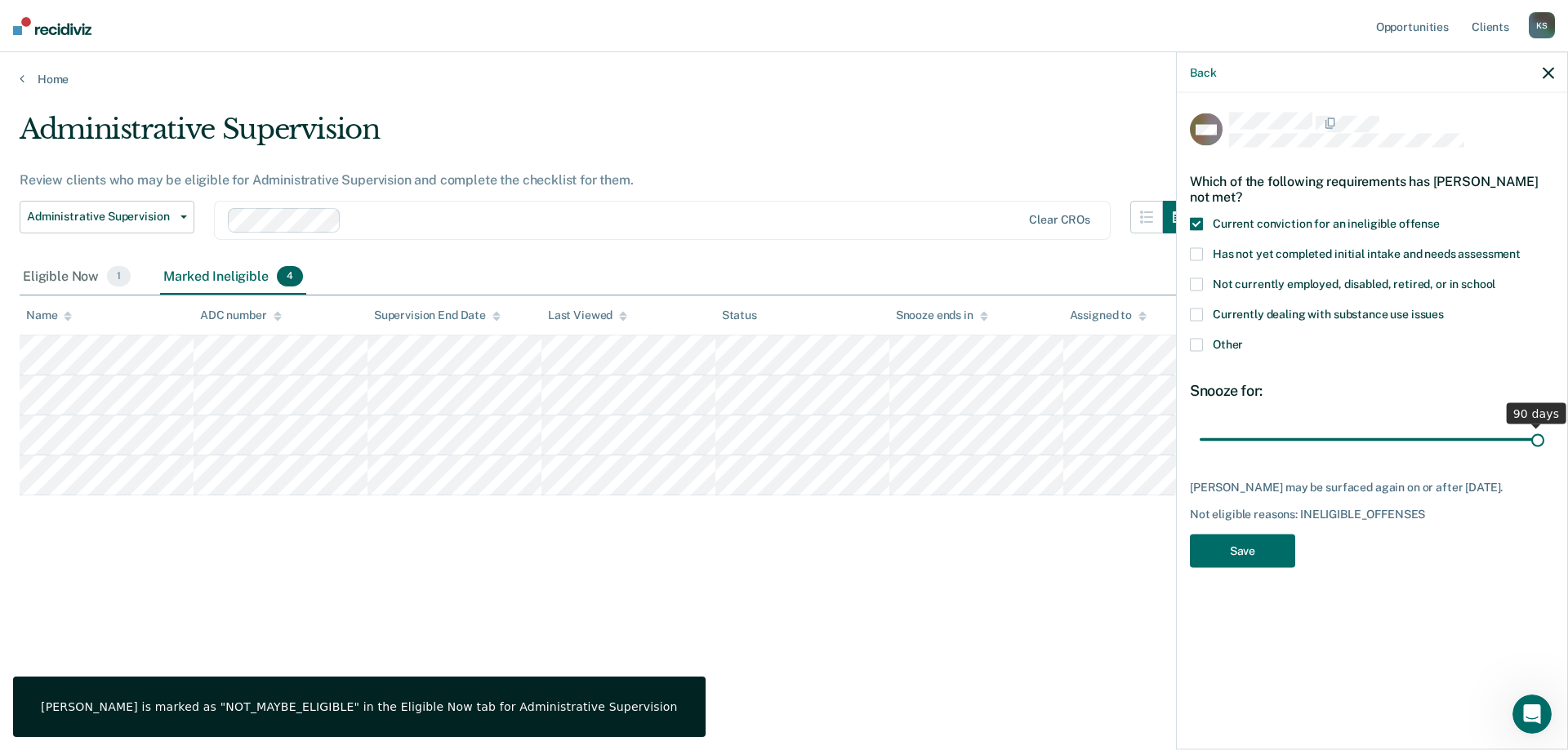
drag, startPoint x: 1315, startPoint y: 440, endPoint x: 1567, endPoint y: 438, distance: 252.0
type input "90"
click at [1544, 438] on input "range" at bounding box center [1372, 440] width 344 height 28
click at [1236, 561] on button "Save" at bounding box center [1242, 551] width 105 height 34
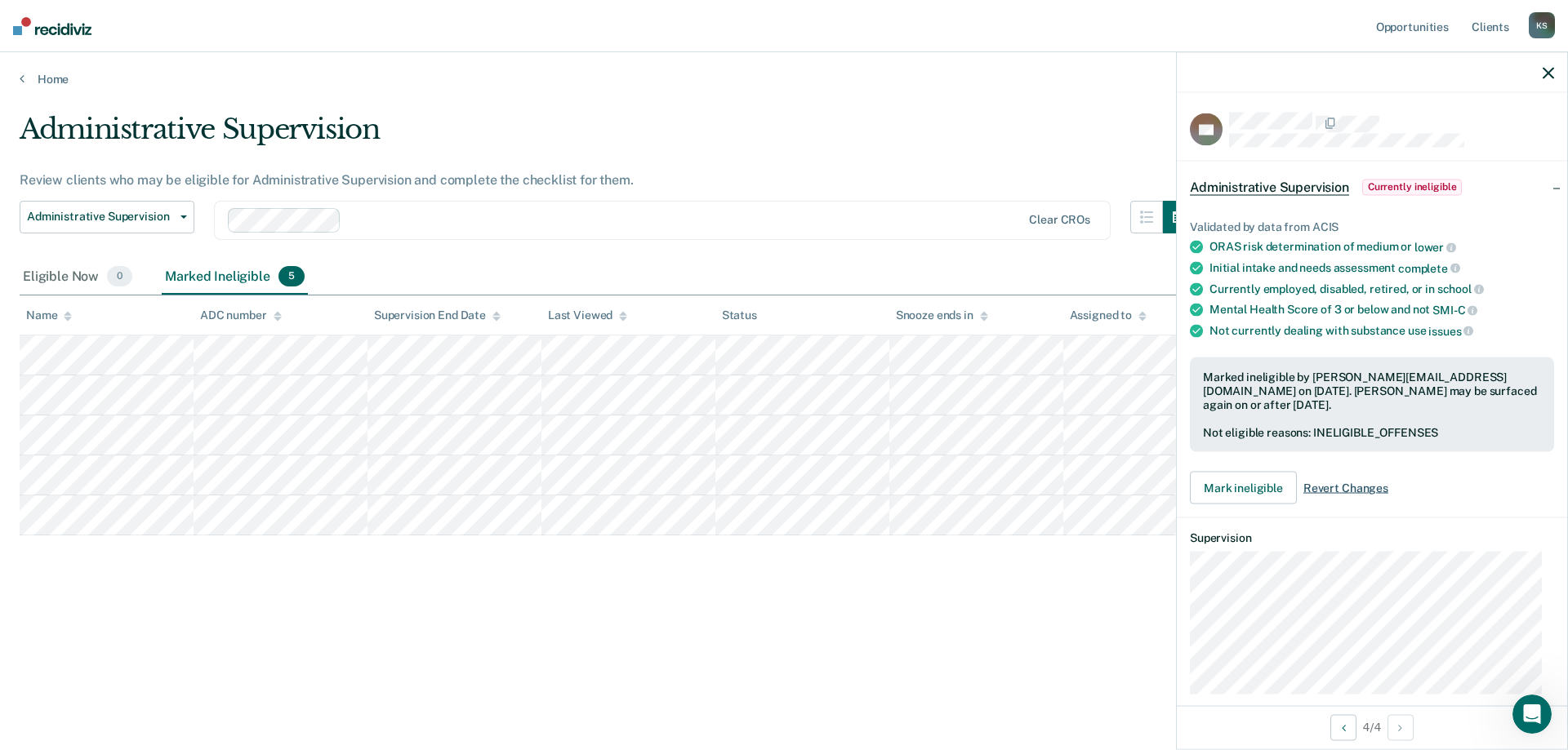
click at [1334, 485] on span "Revert Changes" at bounding box center [1345, 488] width 85 height 14
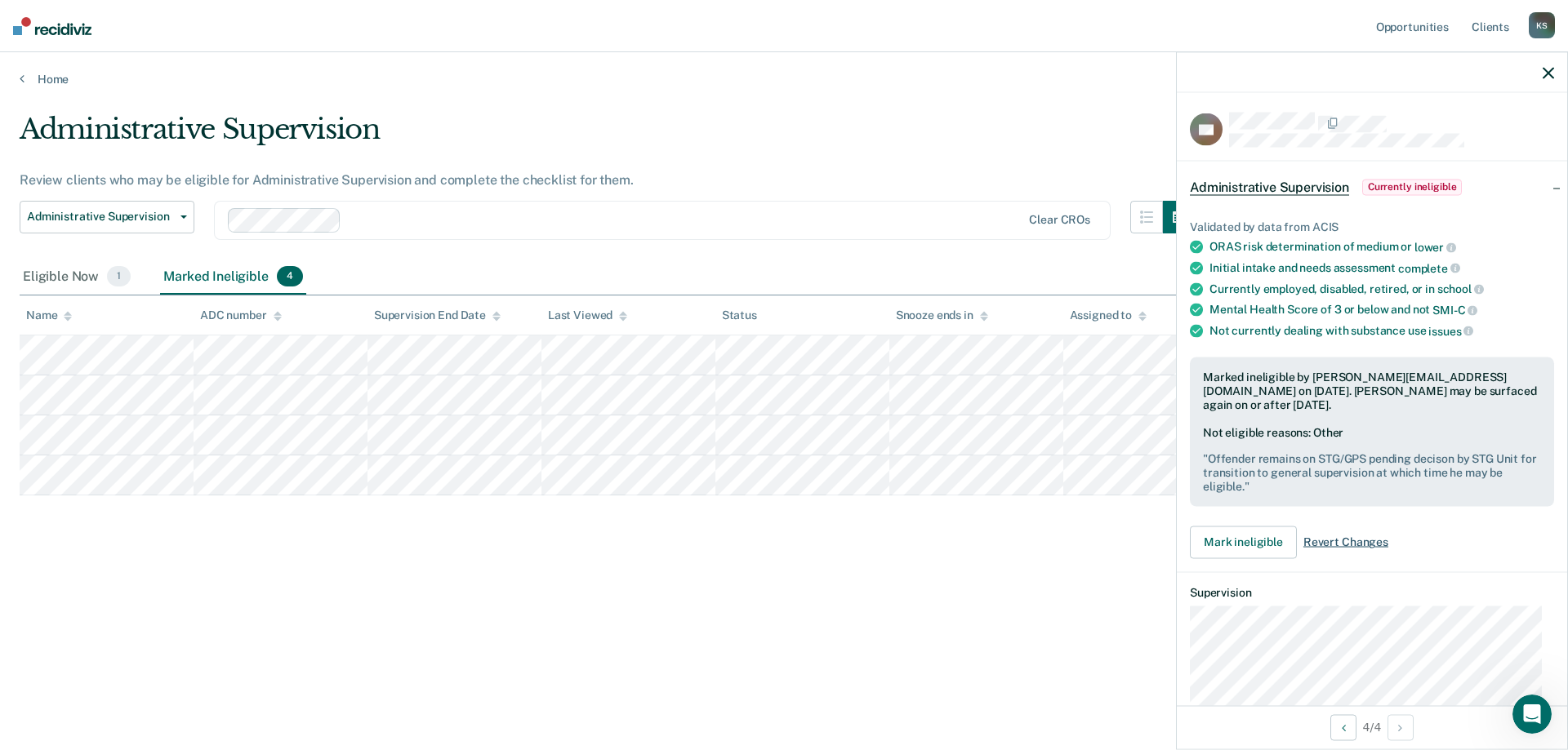
click at [1342, 538] on span "Revert Changes" at bounding box center [1345, 542] width 85 height 14
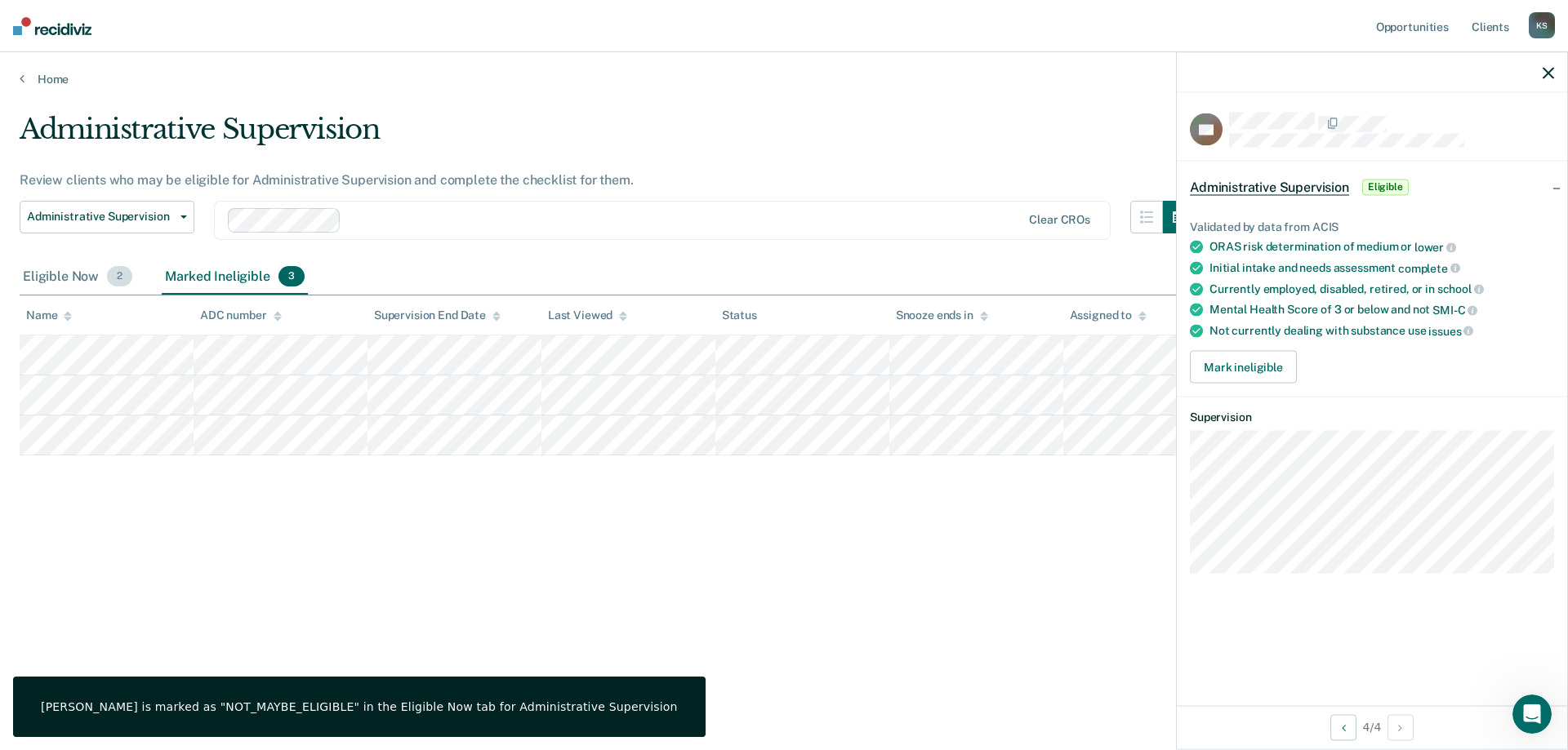
click at [49, 269] on div "Eligible Now 2" at bounding box center [77, 277] width 116 height 36
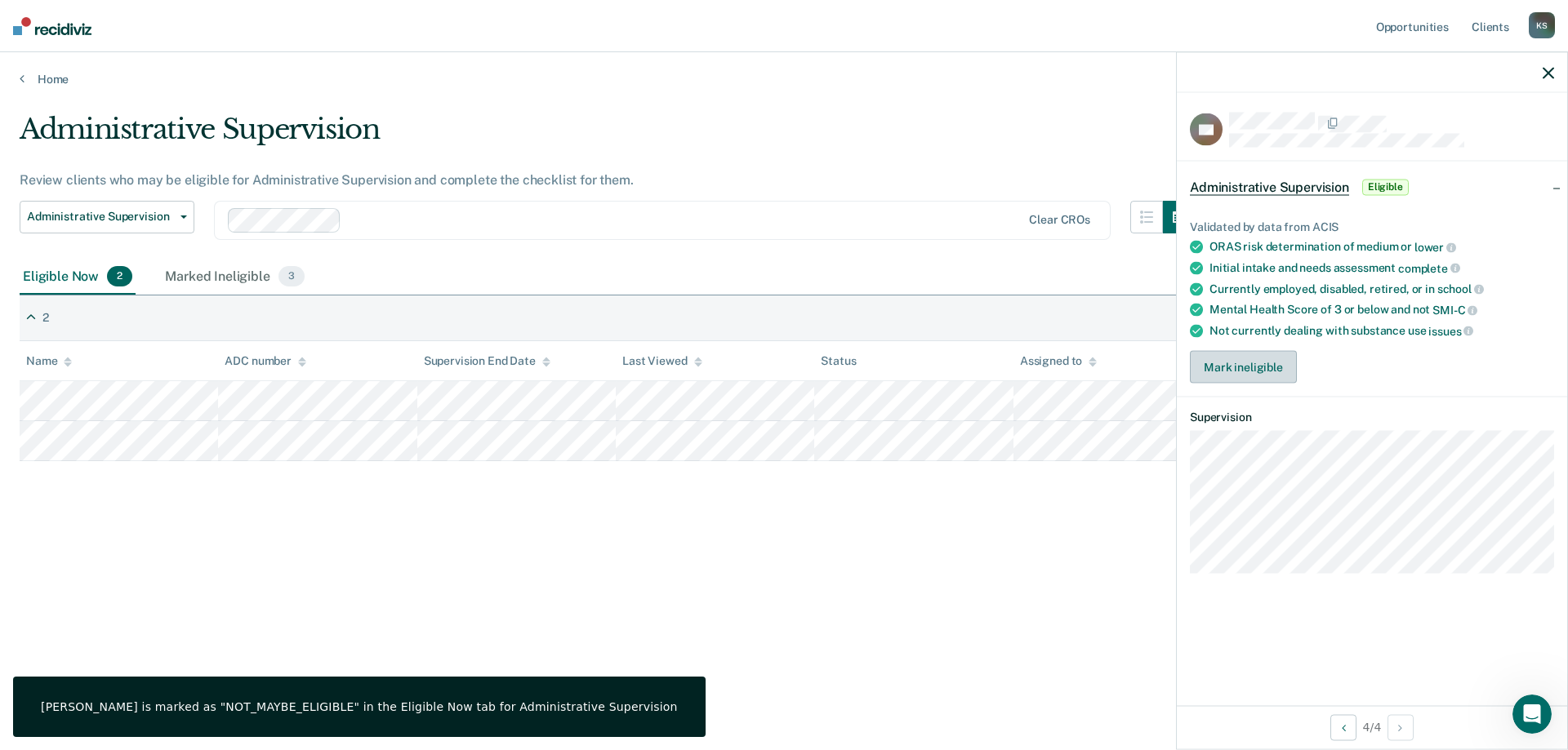
click at [1223, 369] on button "Mark ineligible" at bounding box center [1243, 367] width 107 height 33
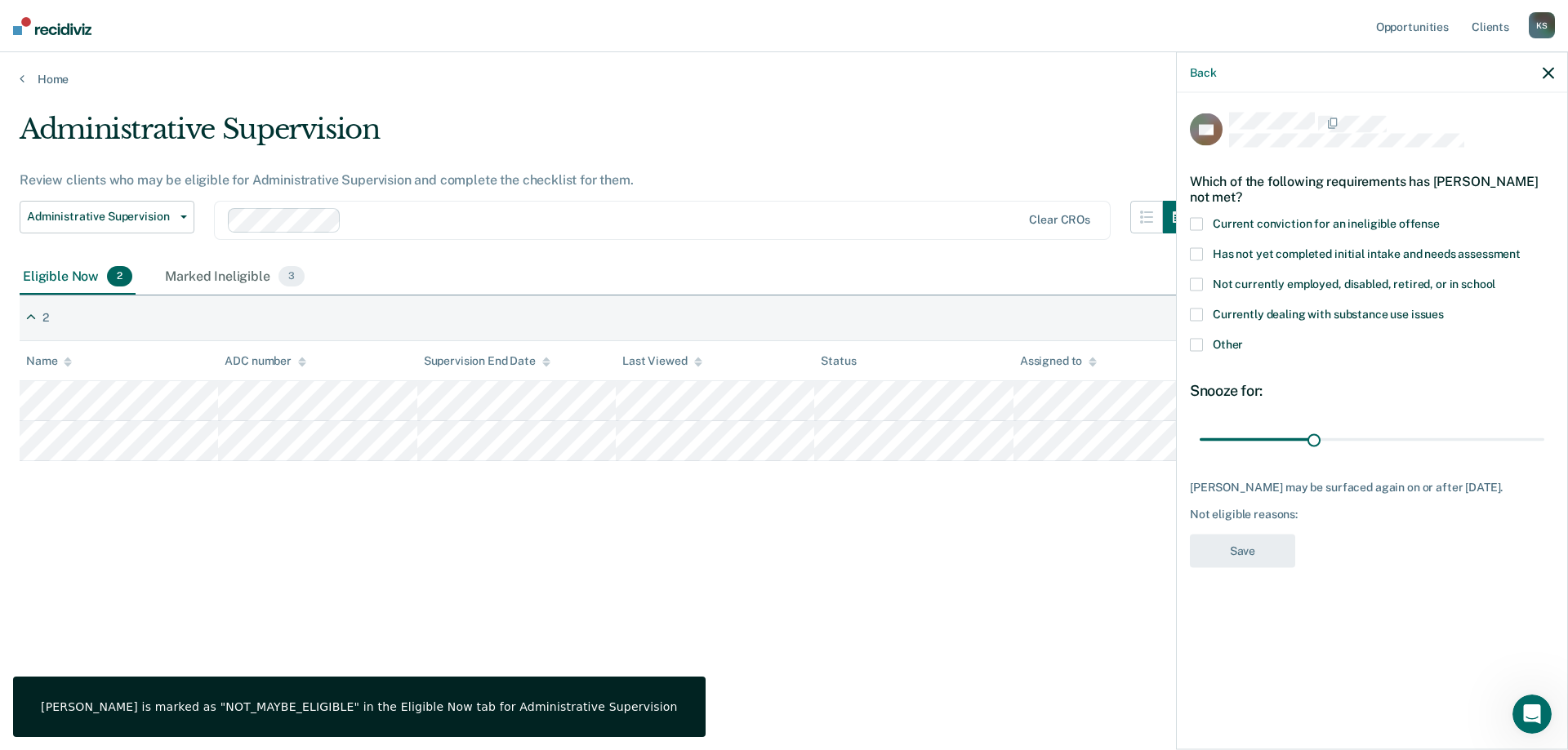
click at [1193, 223] on span at bounding box center [1196, 224] width 13 height 13
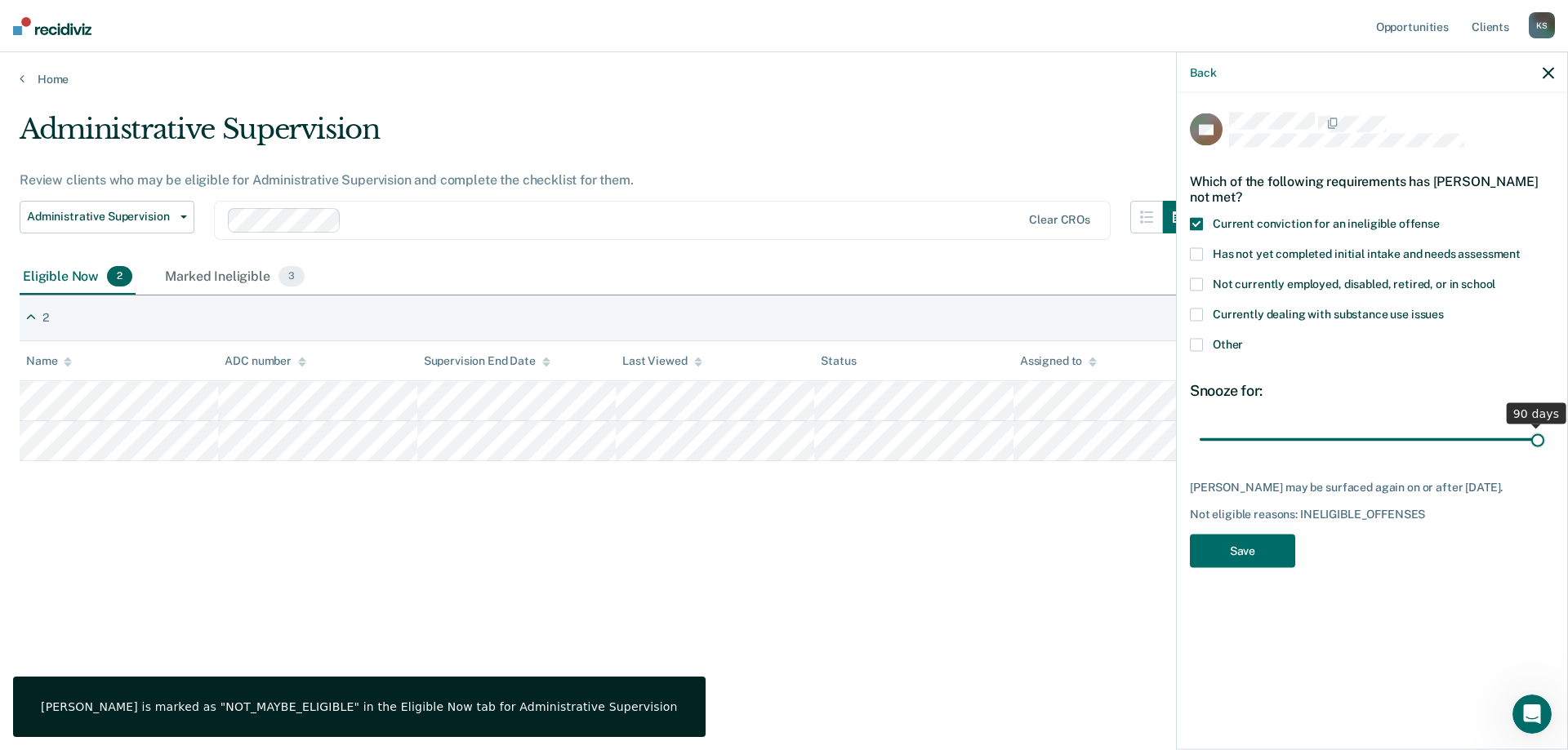
drag, startPoint x: 1313, startPoint y: 440, endPoint x: 1567, endPoint y: 448, distance: 254.1
type input "90"
click at [1544, 448] on input "range" at bounding box center [1372, 440] width 344 height 28
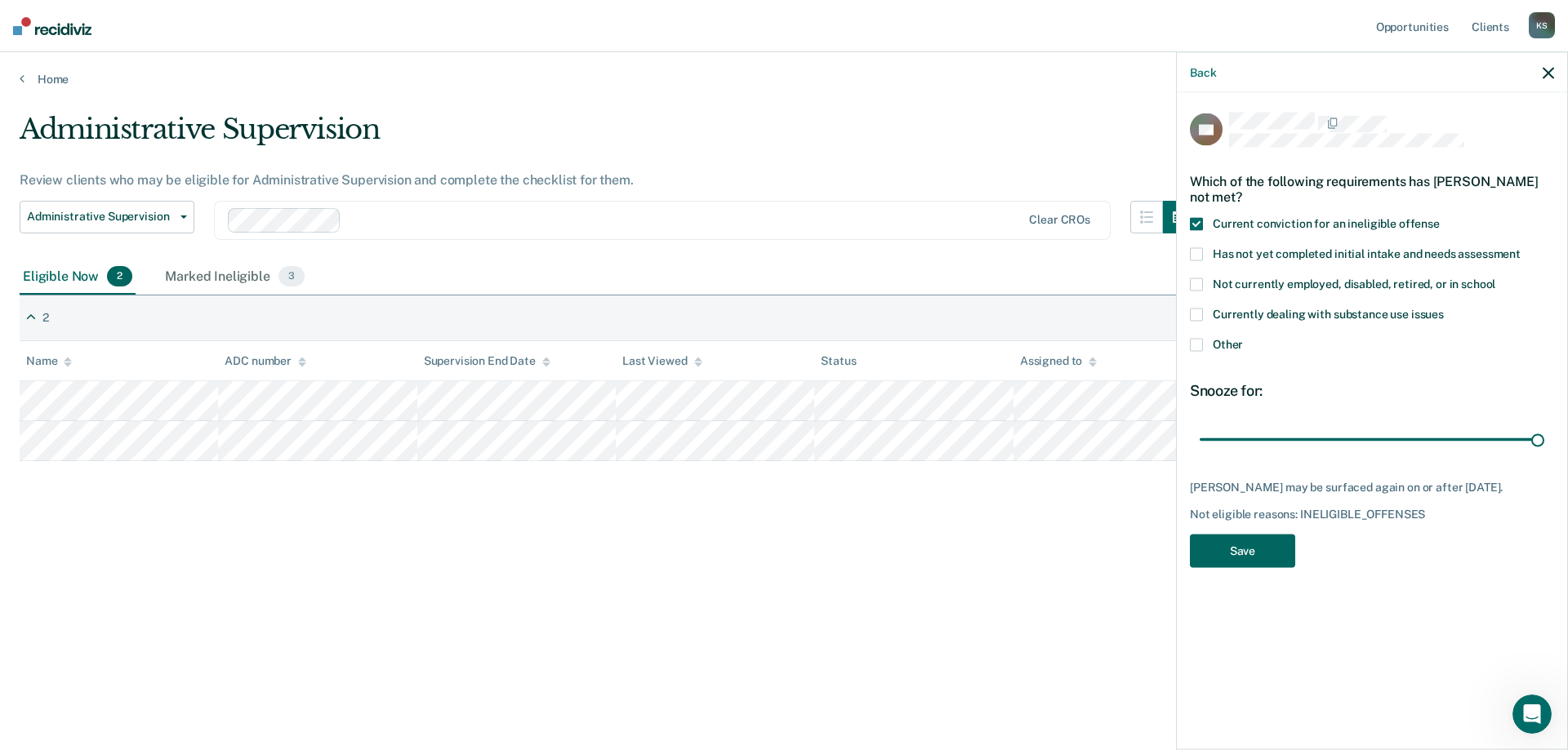
click at [1253, 555] on button "Save" at bounding box center [1242, 551] width 105 height 34
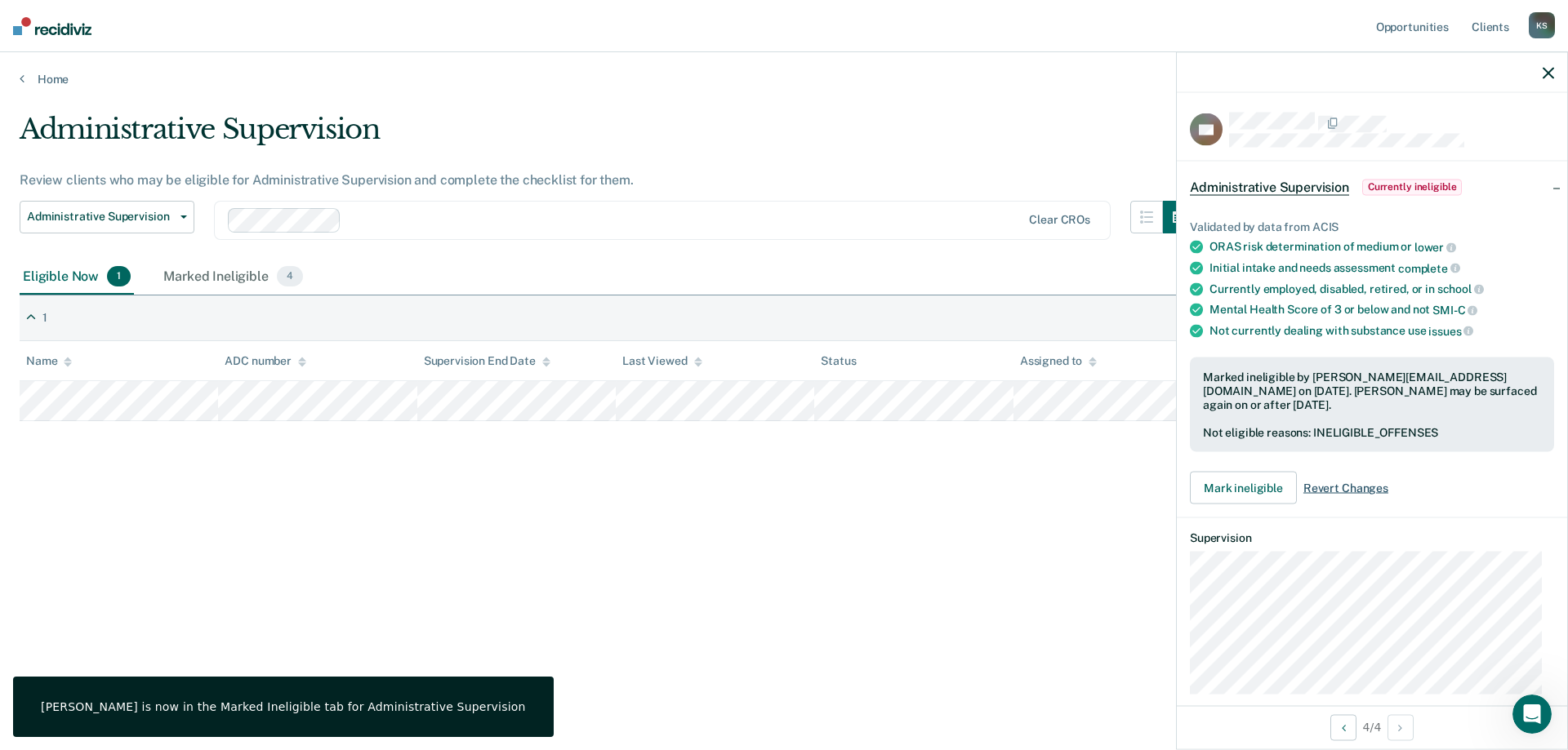
click at [1345, 486] on span "Revert Changes" at bounding box center [1345, 488] width 85 height 14
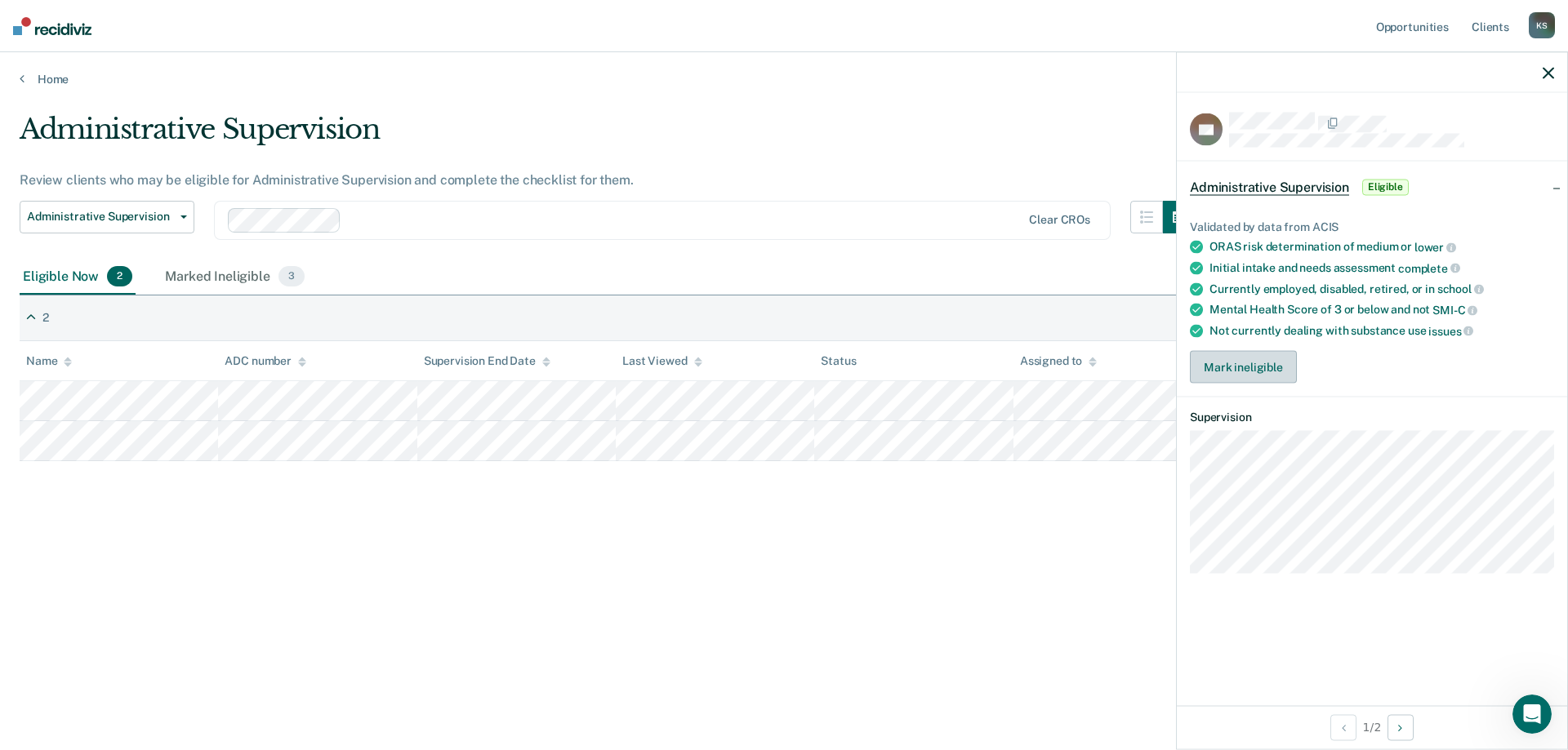
click at [1239, 364] on button "Mark ineligible" at bounding box center [1243, 367] width 107 height 33
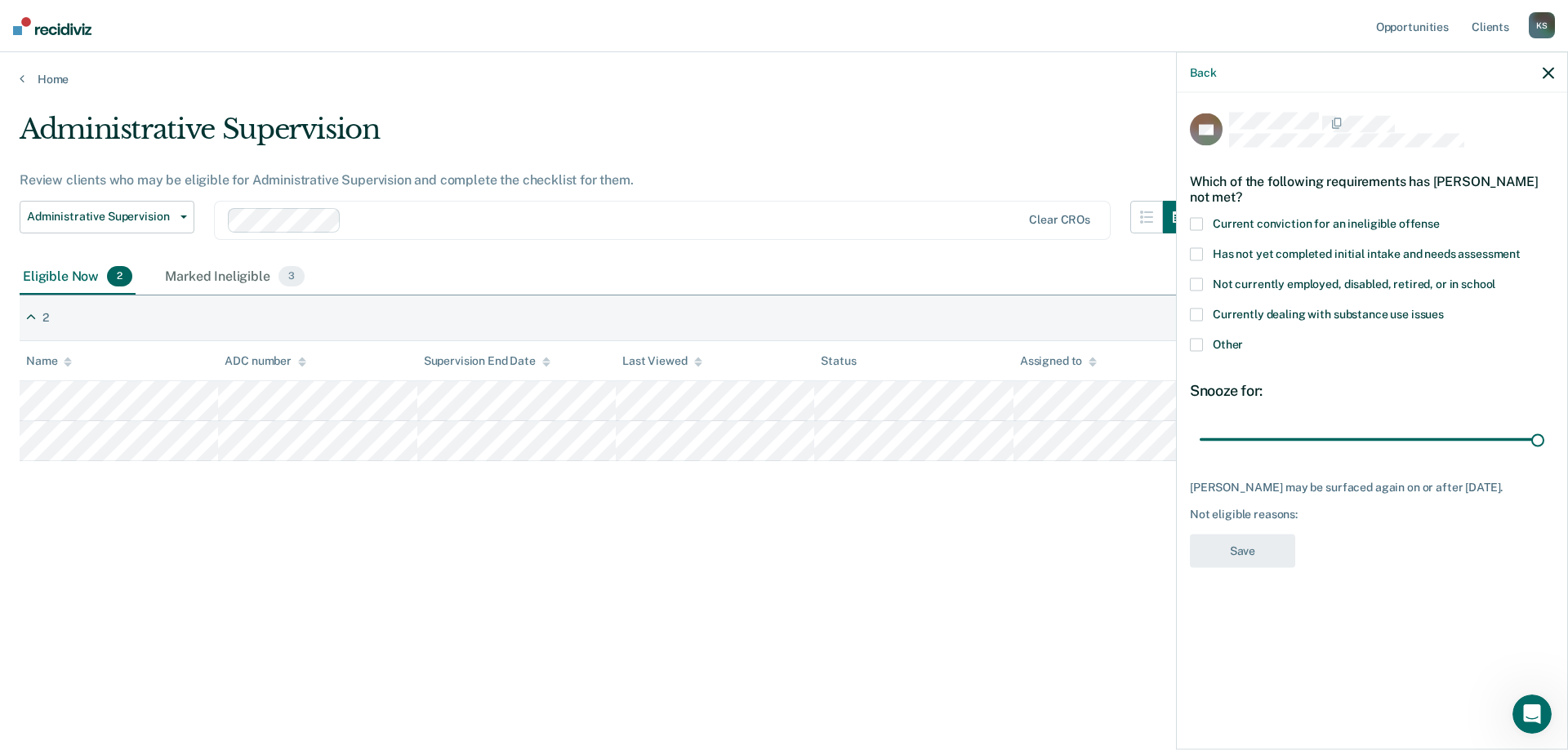
drag, startPoint x: 1312, startPoint y: 441, endPoint x: 1565, endPoint y: 433, distance: 253.1
type input "90"
click at [1544, 433] on input "range" at bounding box center [1372, 440] width 344 height 28
click at [1193, 219] on span at bounding box center [1196, 224] width 13 height 13
click at [1231, 549] on button "Save" at bounding box center [1242, 551] width 105 height 34
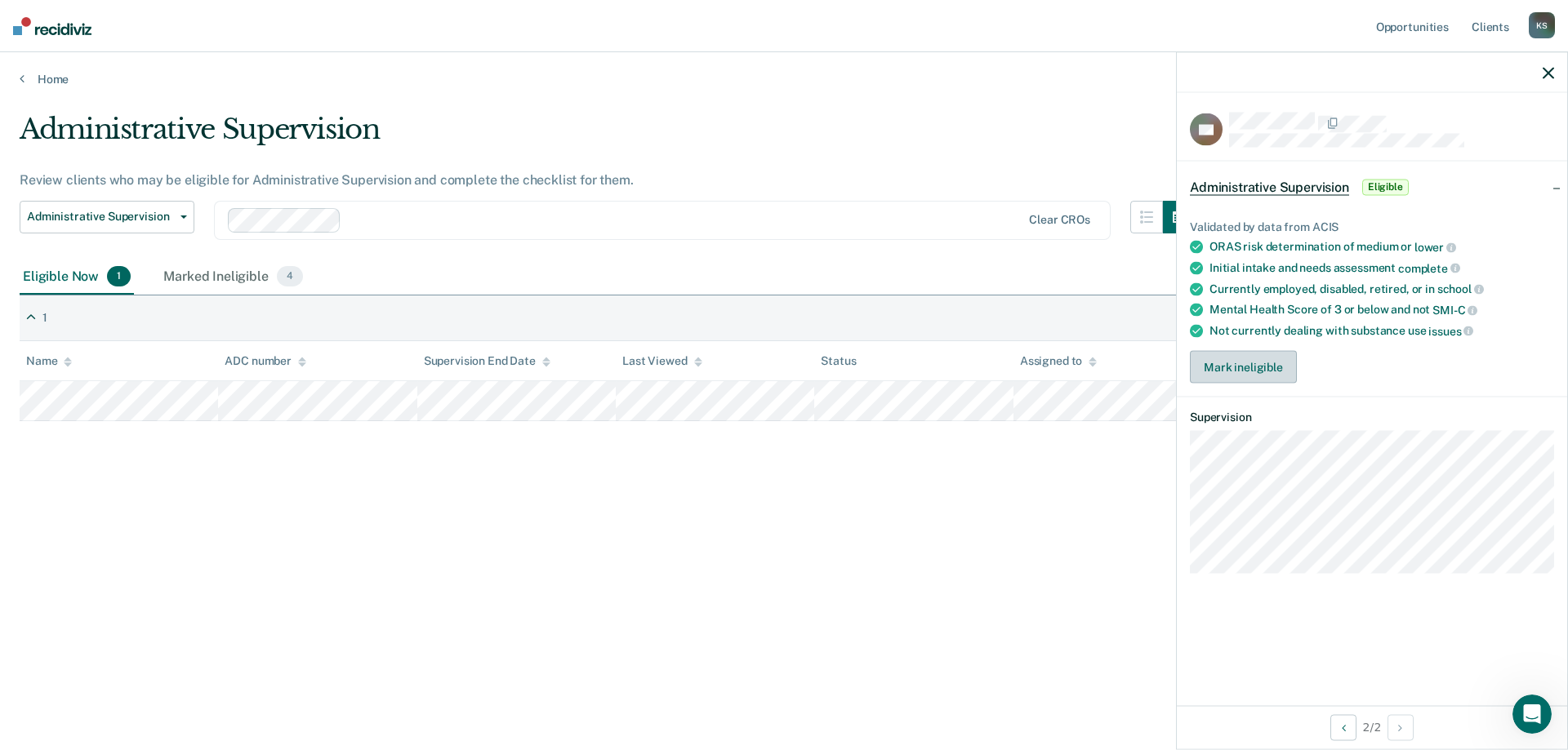
click at [1261, 373] on button "Mark ineligible" at bounding box center [1243, 367] width 107 height 33
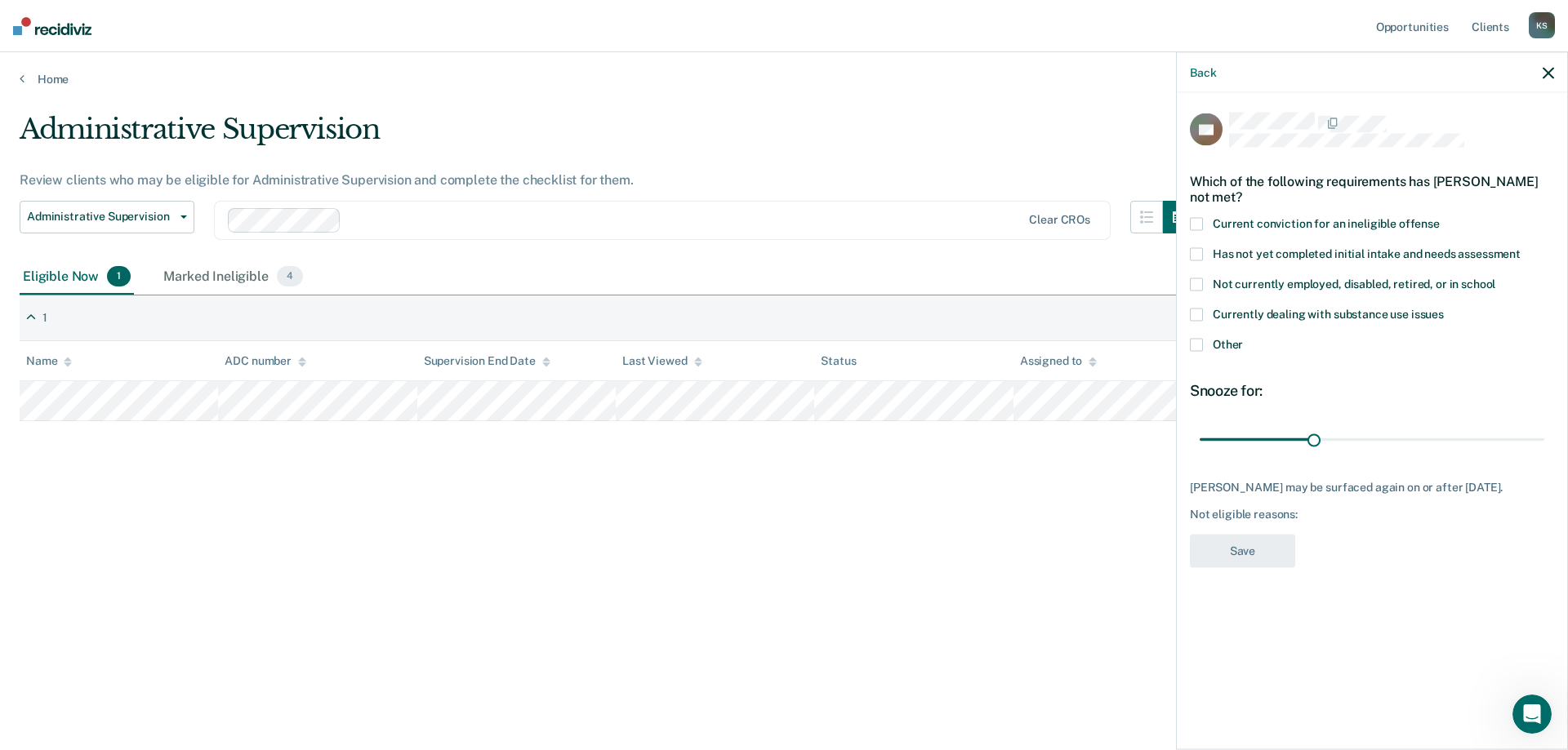
click at [1195, 346] on span at bounding box center [1196, 345] width 13 height 13
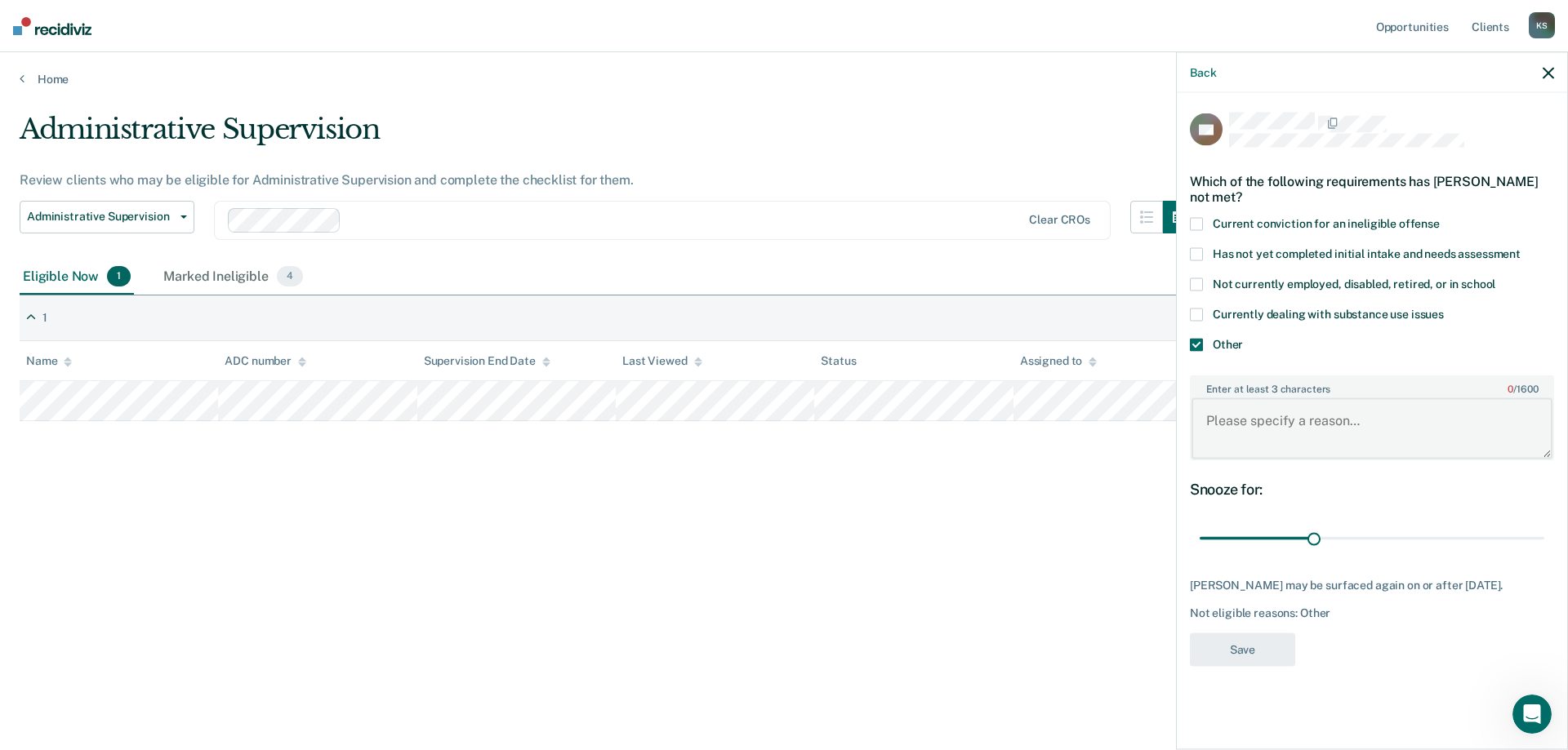
click at [1214, 401] on textarea "Enter at least 3 characters 0 / 1600" at bounding box center [1372, 429] width 361 height 60
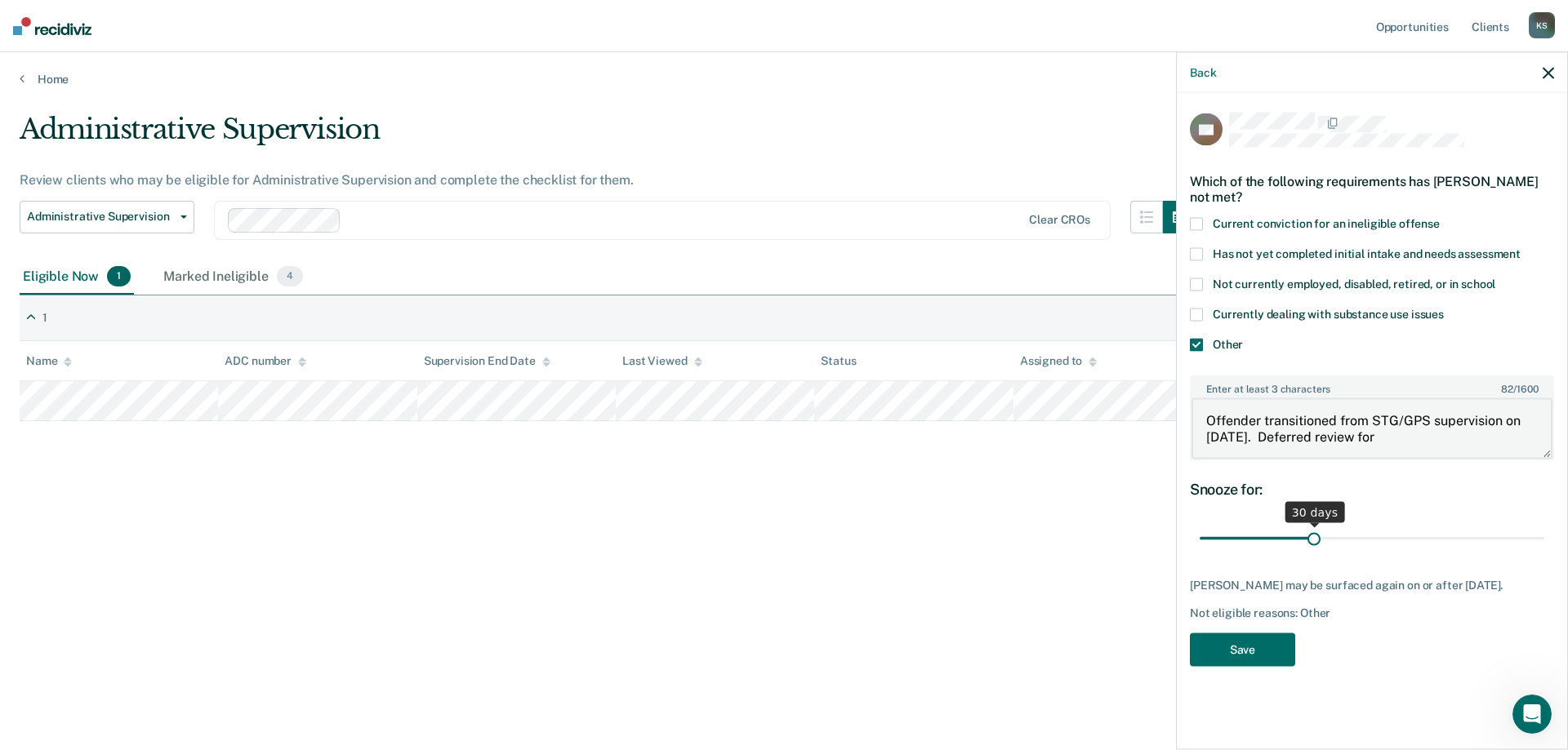
type textarea "Offender transitioned from STG/GPS supervision on [DATE]. Deferred review for"
drag, startPoint x: 1315, startPoint y: 538, endPoint x: 1552, endPoint y: 533, distance: 237.1
type input "90"
click at [1544, 533] on input "range" at bounding box center [1372, 538] width 344 height 28
click at [1421, 438] on textarea "Offender transitioned from STG/GPS supervision on [DATE]. Deferred review for" at bounding box center [1372, 429] width 361 height 60
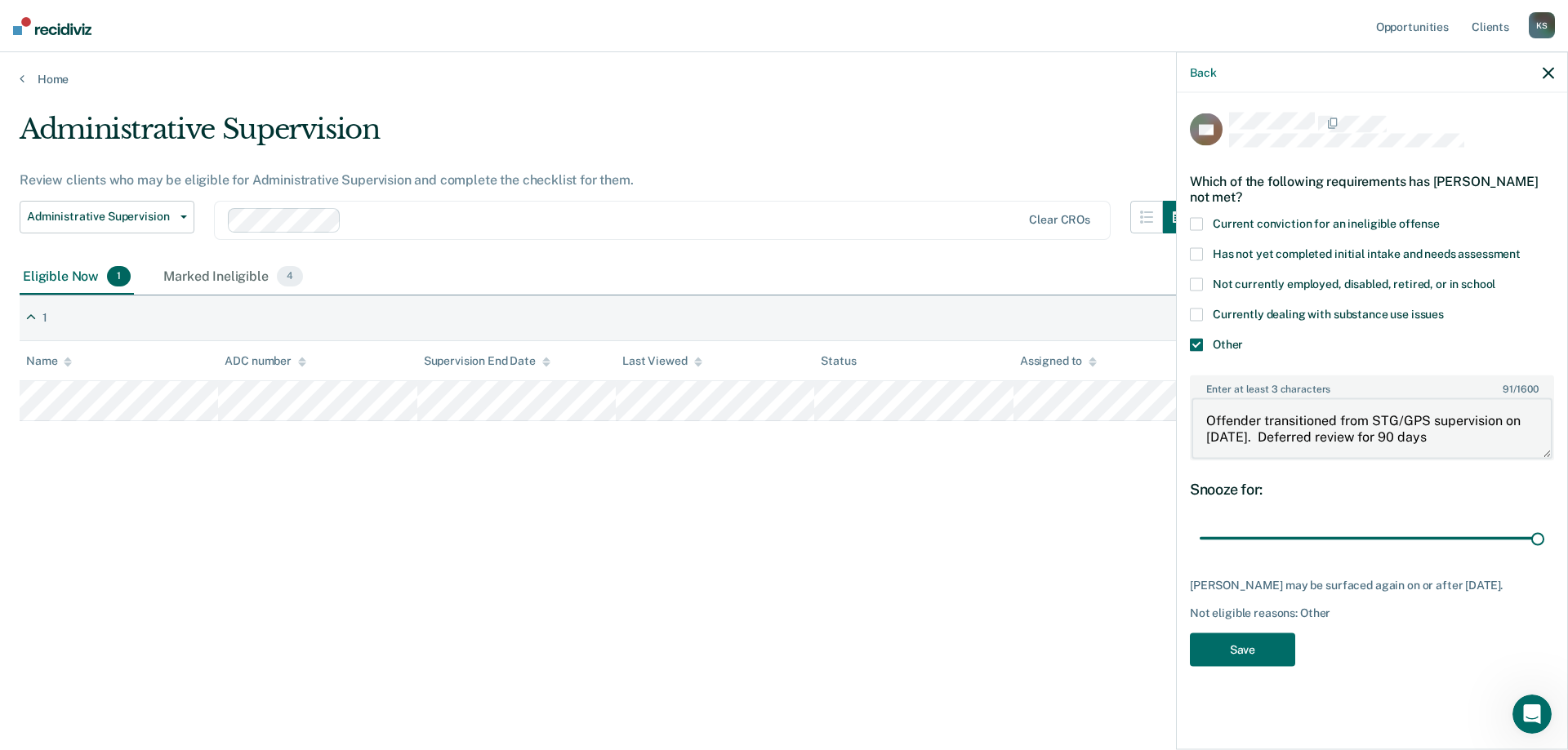
click at [1345, 439] on textarea "Offender transitioned from STG/GPS supervision on [DATE]. Deferred review for 9…" at bounding box center [1372, 429] width 361 height 60
click at [1413, 435] on textarea "Offender transitioned from STG/GPS supervision on [DATE]. Deferred for review f…" at bounding box center [1372, 429] width 361 height 60
click at [1490, 440] on textarea "Offender transitioned from STG/GPS supervision on [DATE]. Deferred for review a…" at bounding box center [1372, 429] width 361 height 60
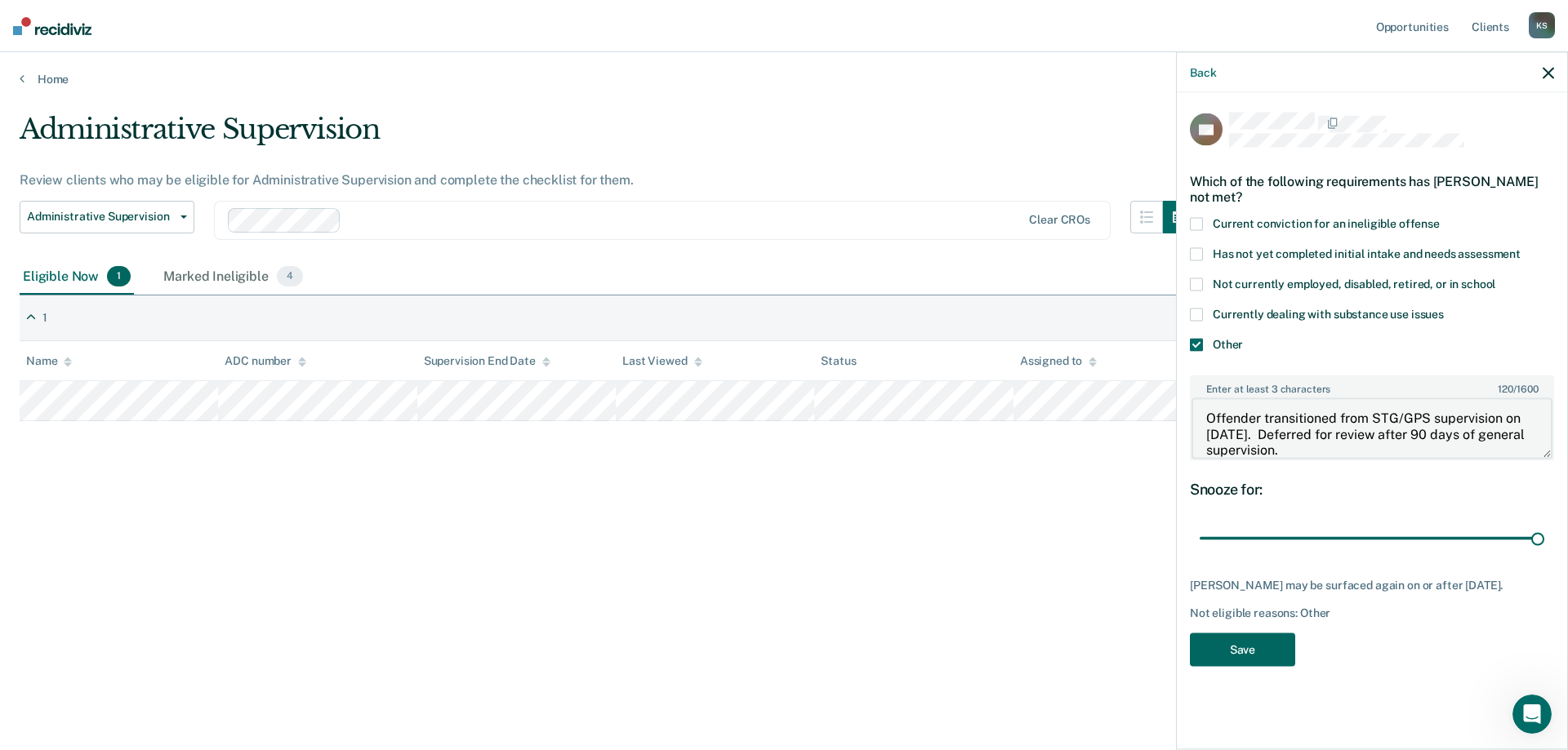
type textarea "Offender transitioned from STG/GPS supervision on [DATE]. Deferred for review a…"
click at [1244, 647] on button "Save" at bounding box center [1242, 649] width 105 height 34
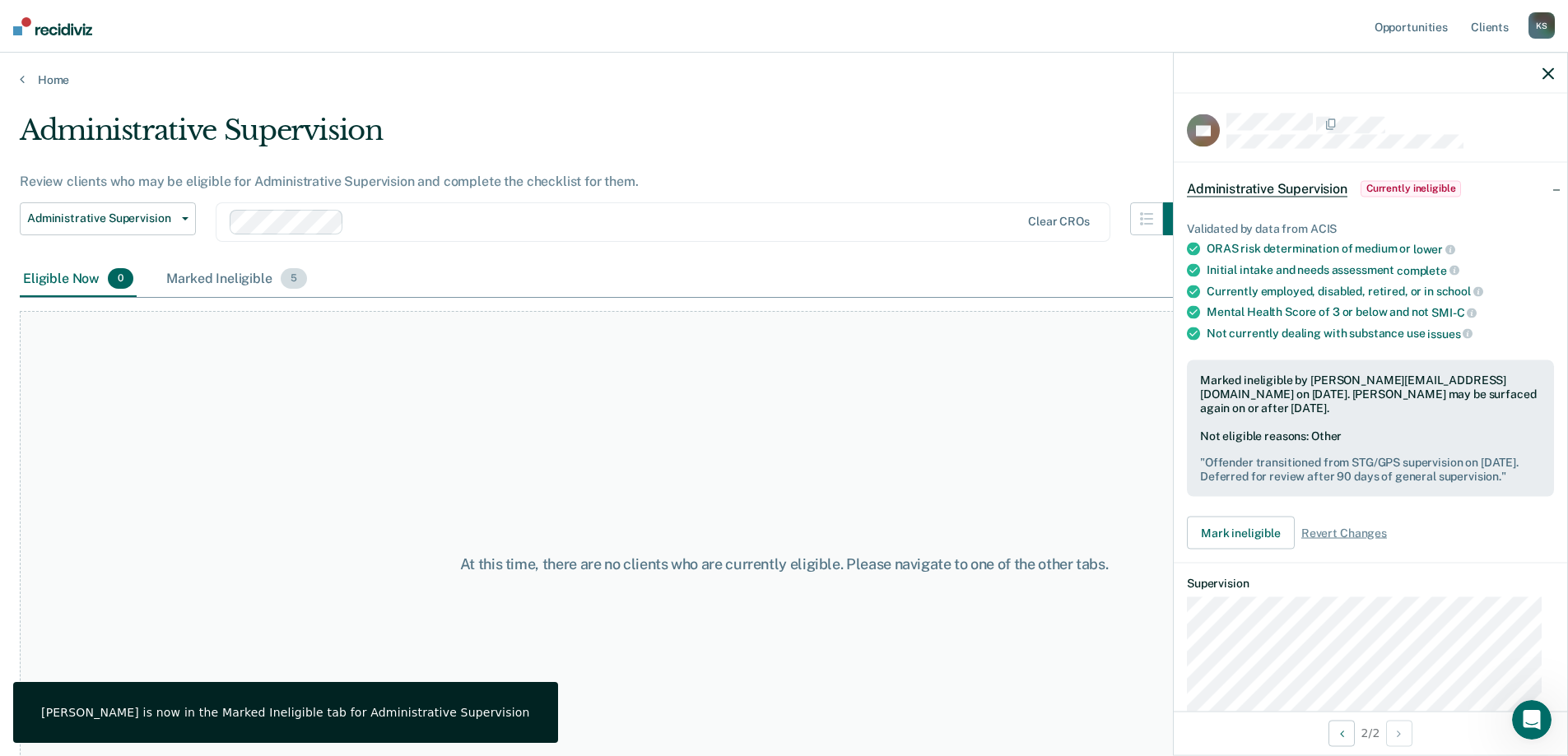
click at [216, 286] on div "Marked Ineligible 5" at bounding box center [237, 280] width 148 height 36
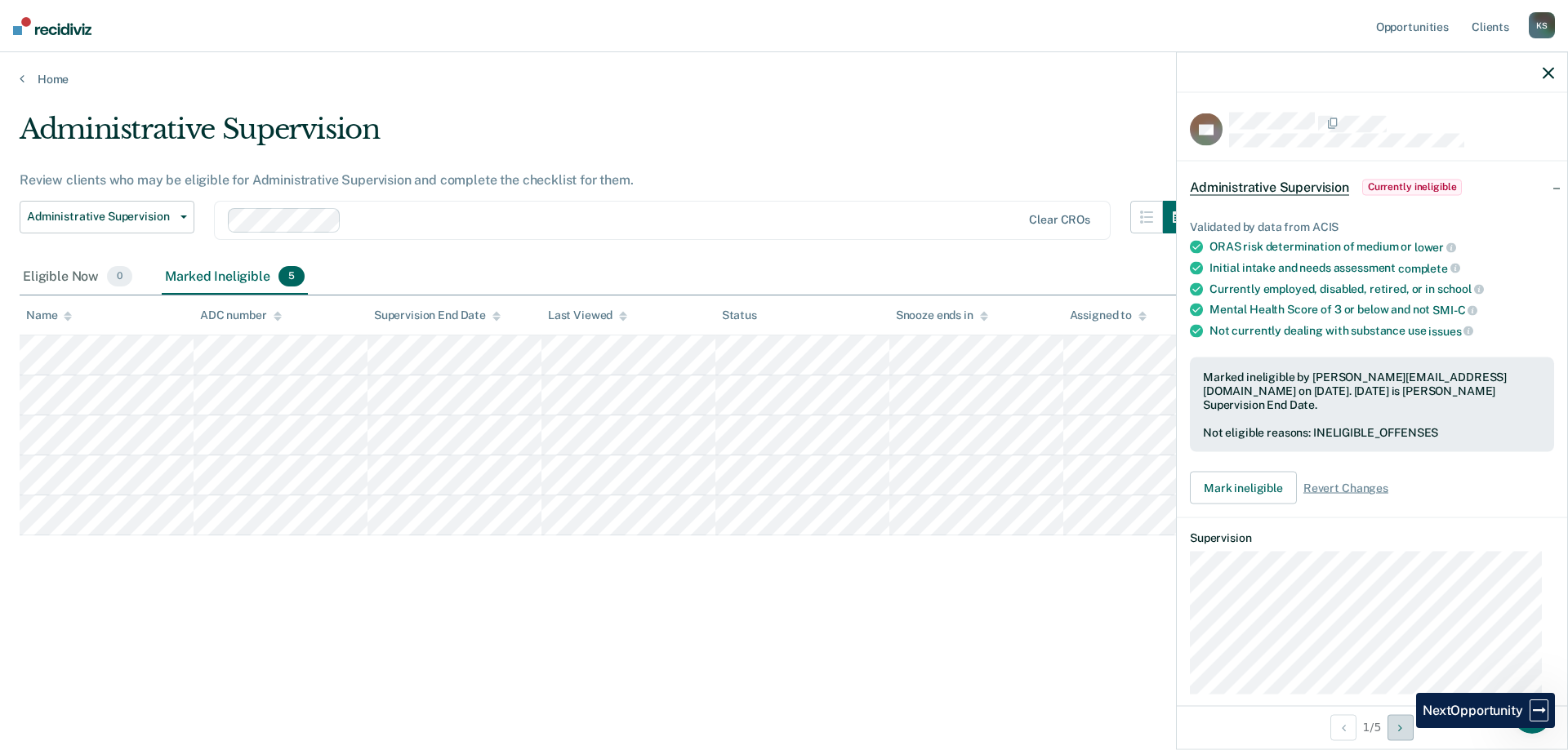
click at [1402, 728] on icon "Next Opportunity" at bounding box center [1399, 727] width 4 height 11
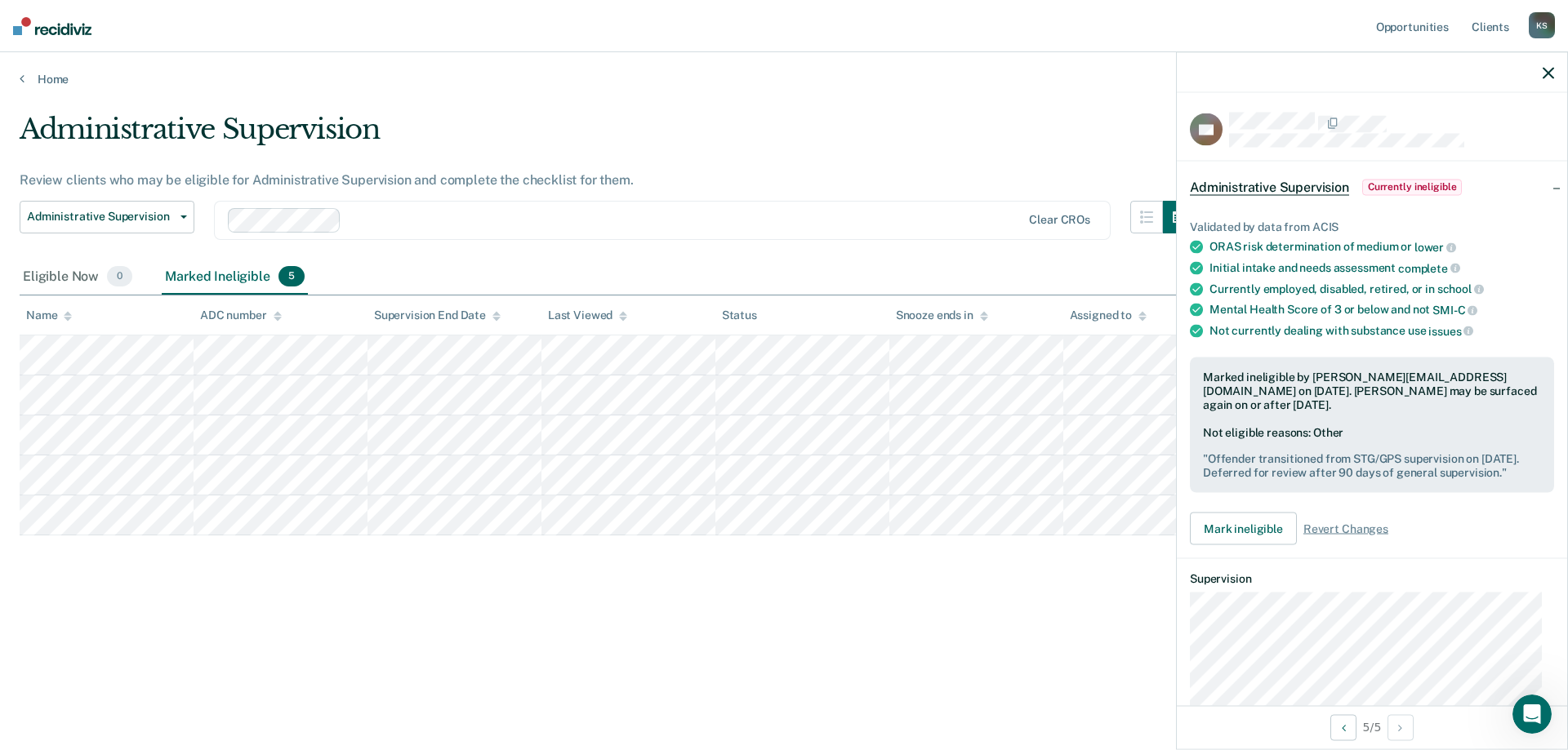
click at [1541, 25] on div "K S" at bounding box center [1541, 25] width 27 height 27
click at [1453, 107] on link "Log Out" at bounding box center [1476, 107] width 132 height 14
